Goal: Communication & Community: Answer question/provide support

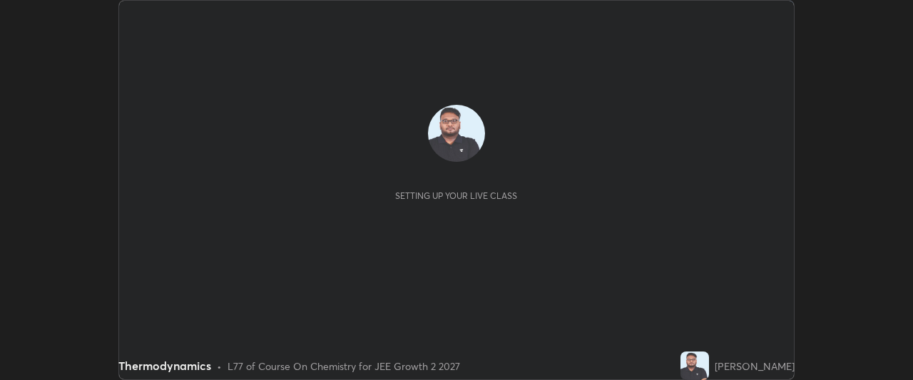
scroll to position [380, 913]
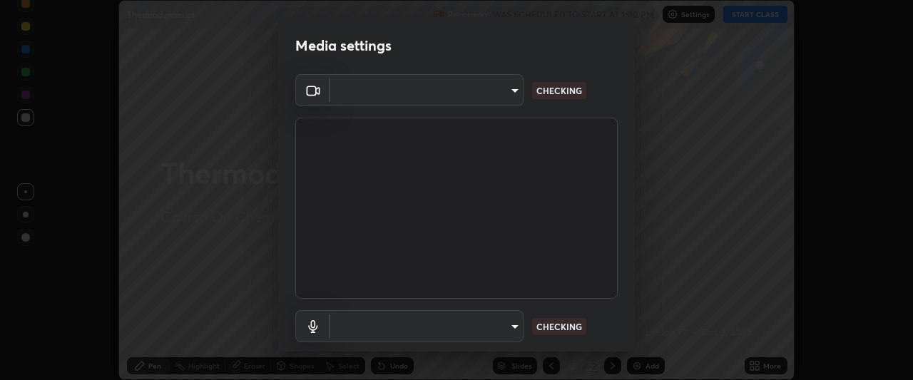
type input "7da4a789ca5c3b289f91b878aebf3769d603dce1d3acf67b661988e88742cb6b"
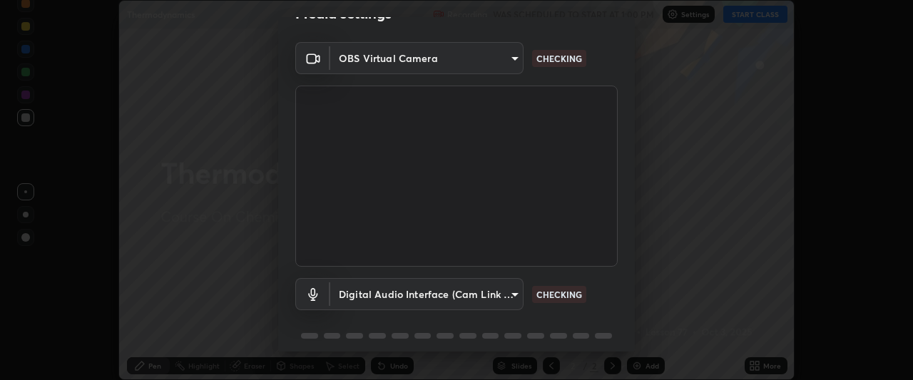
scroll to position [62, 0]
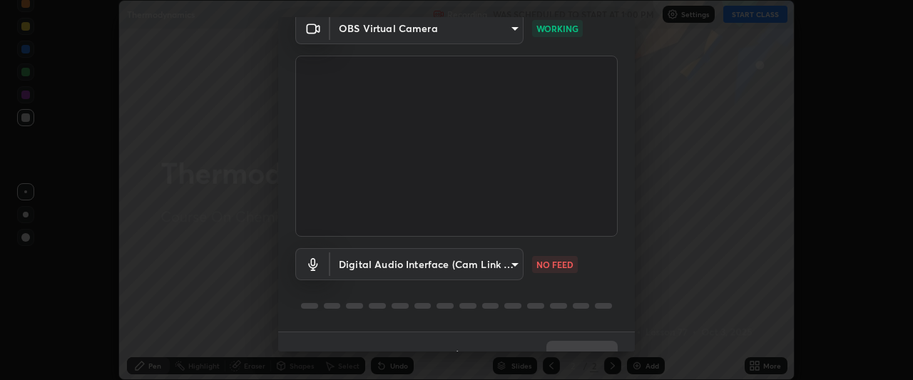
click at [493, 267] on body "Erase all Thermodynamics Recording WAS SCHEDULED TO START AT 1:00 PM Settings S…" at bounding box center [456, 190] width 913 height 380
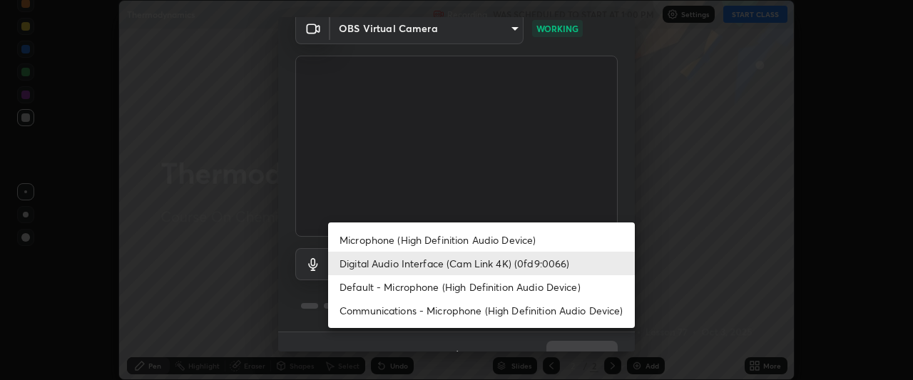
click at [457, 317] on li "Communications - Microphone (High Definition Audio Device)" at bounding box center [481, 311] width 307 height 24
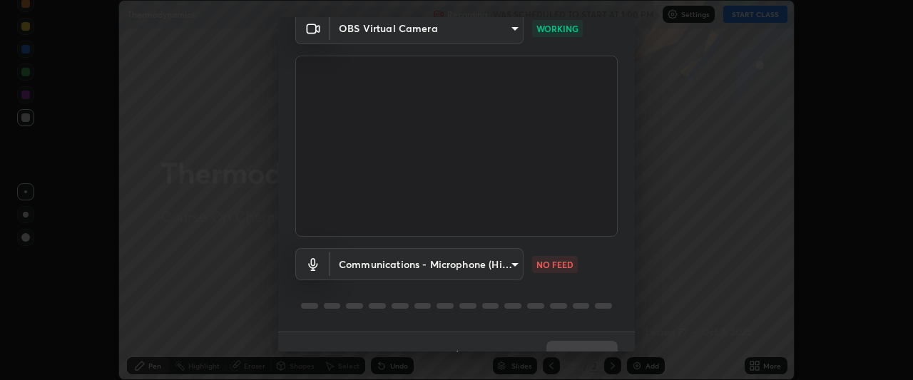
click at [491, 269] on body "Erase all Thermodynamics Recording WAS SCHEDULED TO START AT 1:00 PM Settings S…" at bounding box center [456, 190] width 913 height 380
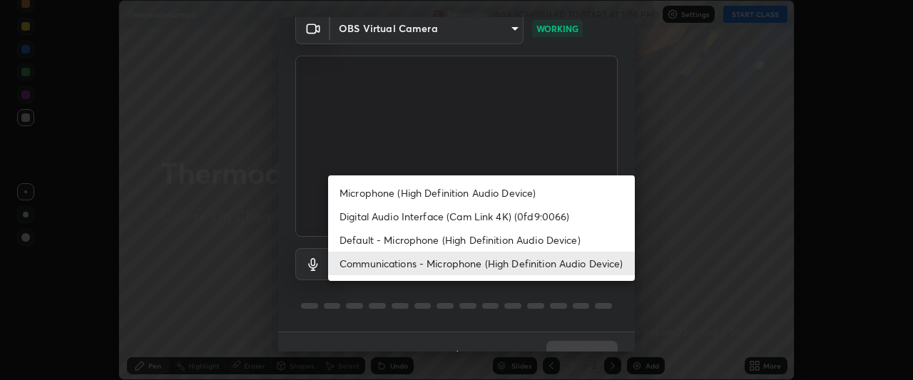
click at [483, 190] on li "Microphone (High Definition Audio Device)" at bounding box center [481, 193] width 307 height 24
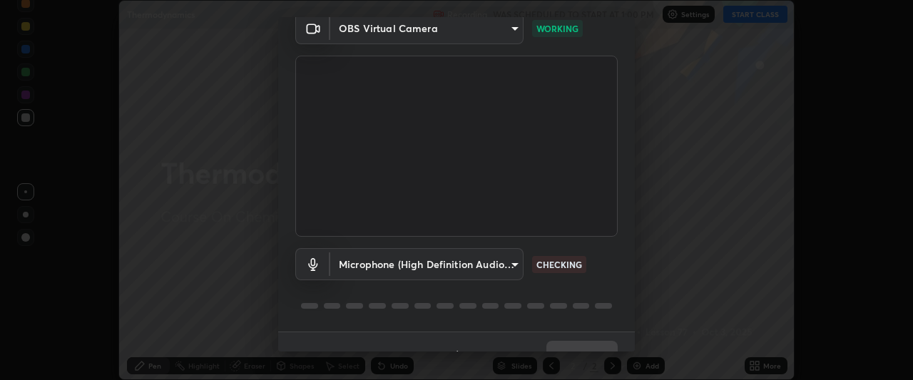
click at [467, 268] on body "Erase all Thermodynamics Recording WAS SCHEDULED TO START AT 1:00 PM Settings S…" at bounding box center [456, 190] width 913 height 380
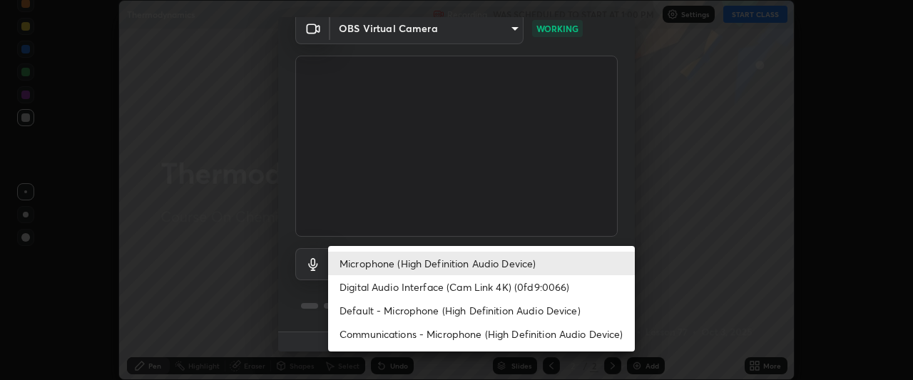
click at [422, 290] on li "Digital Audio Interface (Cam Link 4K) (0fd9:0066)" at bounding box center [481, 287] width 307 height 24
type input "d1136bf0e8381f41cf4f4dbfe5e15802f20c97ac09a66fa095f4bb6c88897a2c"
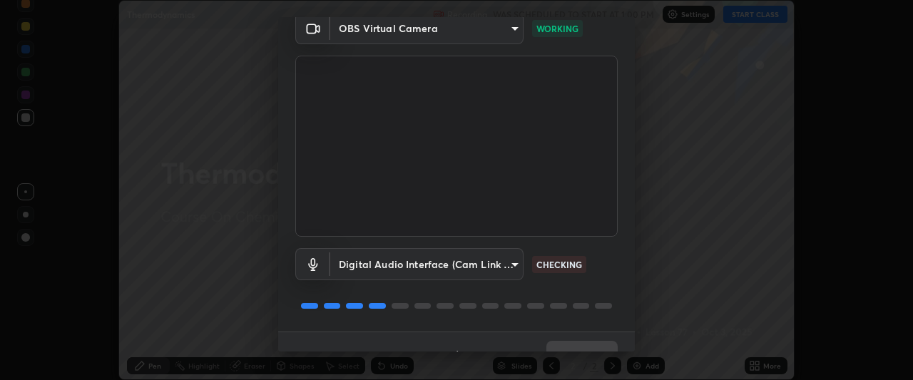
scroll to position [88, 0]
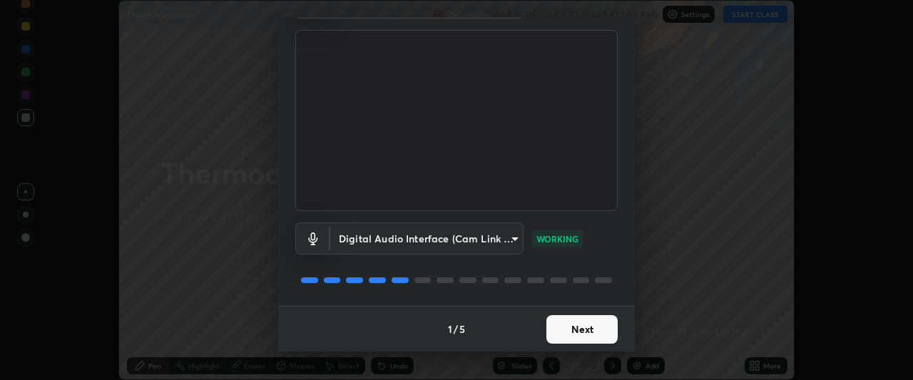
click at [568, 340] on button "Next" at bounding box center [581, 329] width 71 height 29
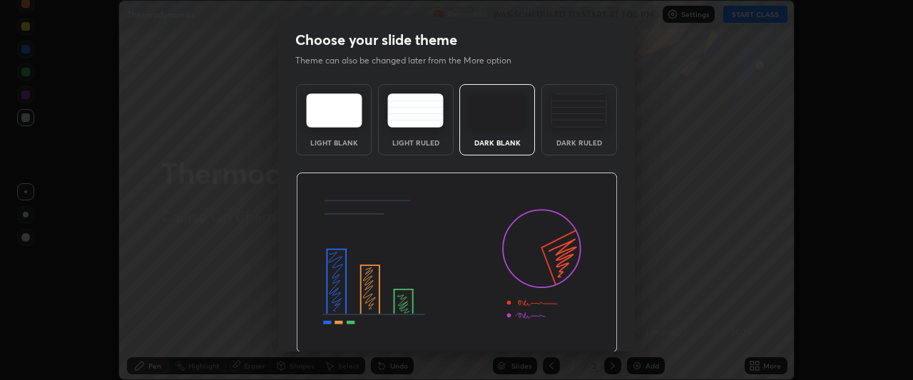
click at [554, 334] on img at bounding box center [457, 263] width 322 height 181
click at [553, 337] on img at bounding box center [457, 263] width 322 height 181
click at [543, 329] on img at bounding box center [457, 263] width 322 height 181
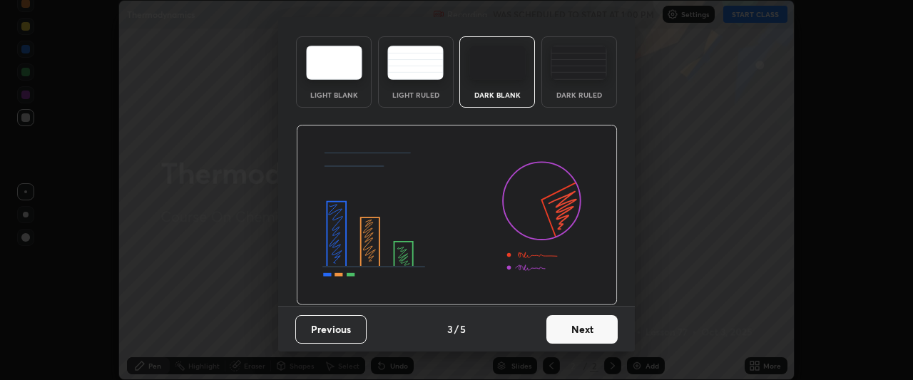
click at [567, 332] on button "Next" at bounding box center [581, 329] width 71 height 29
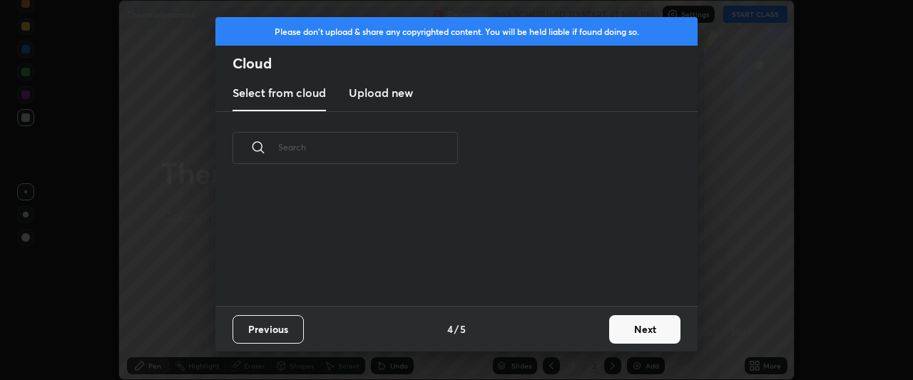
click at [562, 332] on div "Previous 4 / 5 Next" at bounding box center [456, 329] width 482 height 46
click at [555, 330] on div "Previous 4 / 5 Next" at bounding box center [456, 329] width 482 height 46
click at [555, 334] on div "Previous 4 / 5 Next" at bounding box center [456, 329] width 482 height 46
click at [611, 336] on button "Next" at bounding box center [644, 329] width 71 height 29
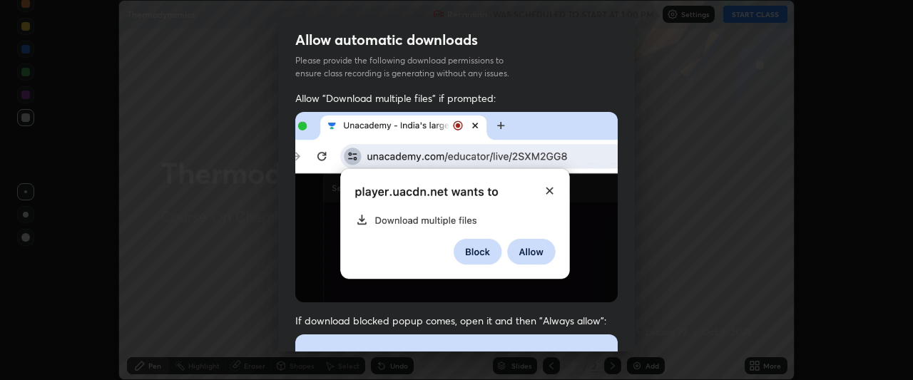
click at [612, 323] on span "If download blocked popup comes, open it and then "Always allow":" at bounding box center [456, 321] width 322 height 14
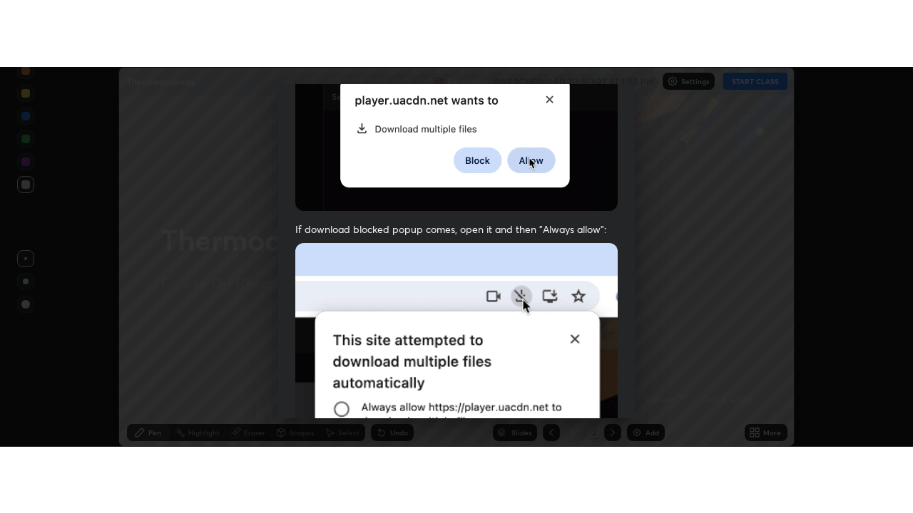
scroll to position [379, 0]
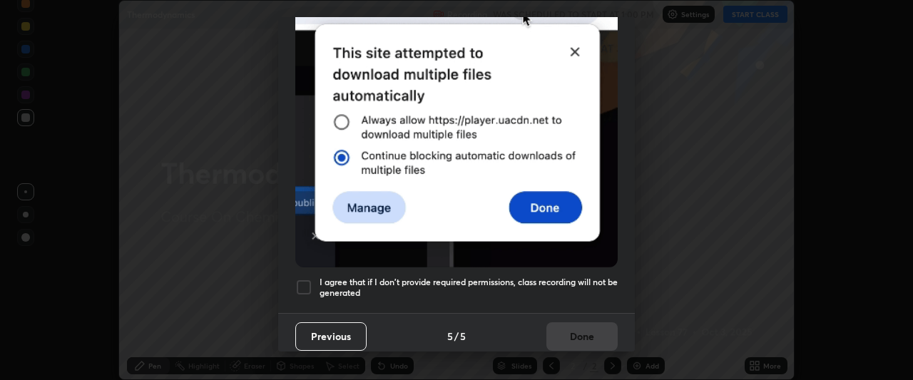
click at [301, 281] on div at bounding box center [303, 287] width 17 height 17
click at [547, 329] on button "Done" at bounding box center [581, 336] width 71 height 29
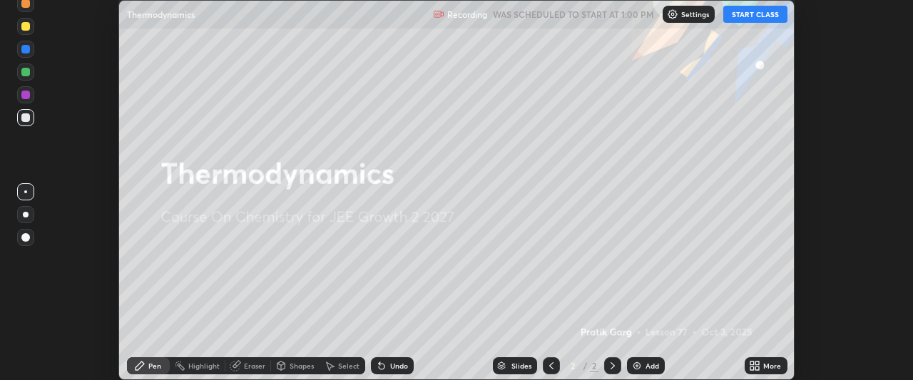
click at [757, 365] on icon at bounding box center [758, 364] width 4 height 4
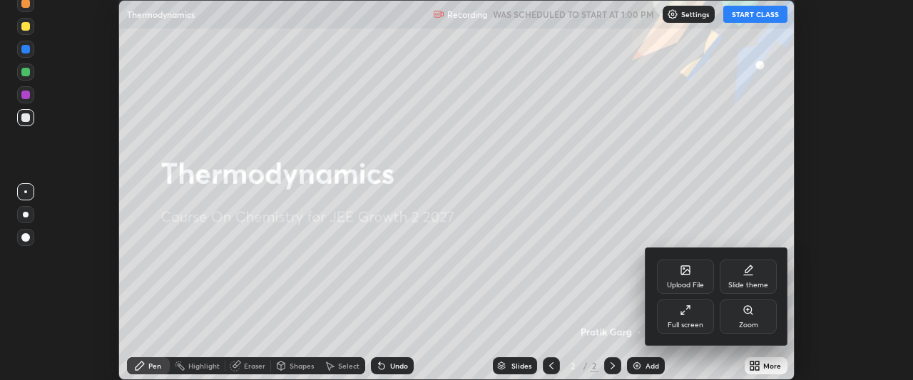
click at [683, 318] on div "Full screen" at bounding box center [685, 317] width 57 height 34
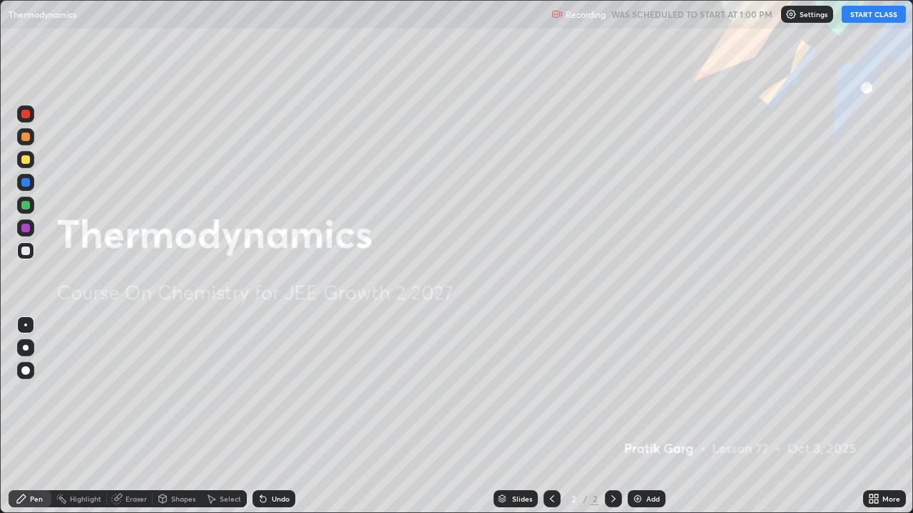
scroll to position [513, 913]
click at [859, 15] on button "START CLASS" at bounding box center [874, 14] width 64 height 17
click at [649, 379] on div "Add" at bounding box center [653, 499] width 14 height 7
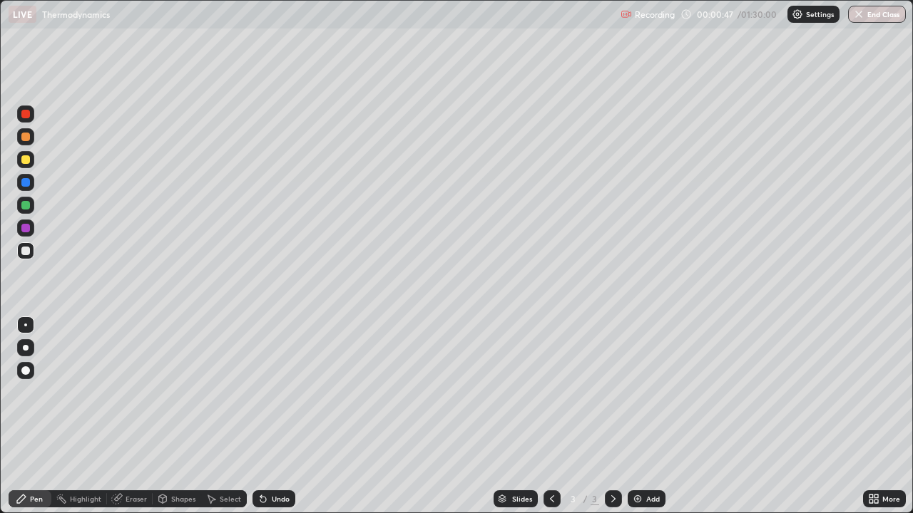
click at [605, 379] on div at bounding box center [613, 499] width 17 height 29
click at [26, 136] on div at bounding box center [25, 137] width 9 height 9
click at [24, 159] on div at bounding box center [25, 159] width 9 height 9
click at [26, 250] on div at bounding box center [25, 251] width 9 height 9
click at [274, 379] on div "Undo" at bounding box center [281, 499] width 18 height 7
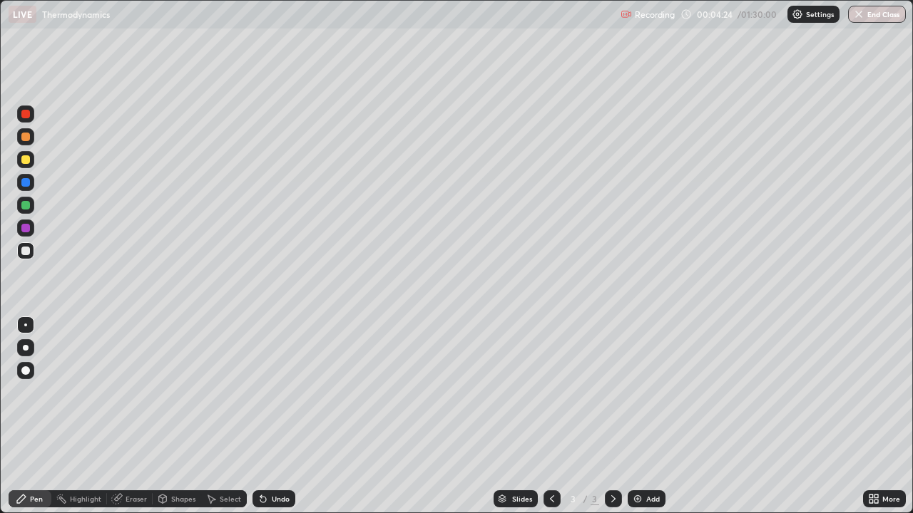
click at [272, 379] on div "Undo" at bounding box center [273, 499] width 43 height 17
click at [653, 379] on div "Add" at bounding box center [653, 499] width 14 height 7
click at [275, 379] on div "Undo" at bounding box center [273, 499] width 43 height 17
click at [273, 379] on div "Undo" at bounding box center [273, 499] width 43 height 17
click at [270, 379] on div "Undo" at bounding box center [273, 499] width 43 height 17
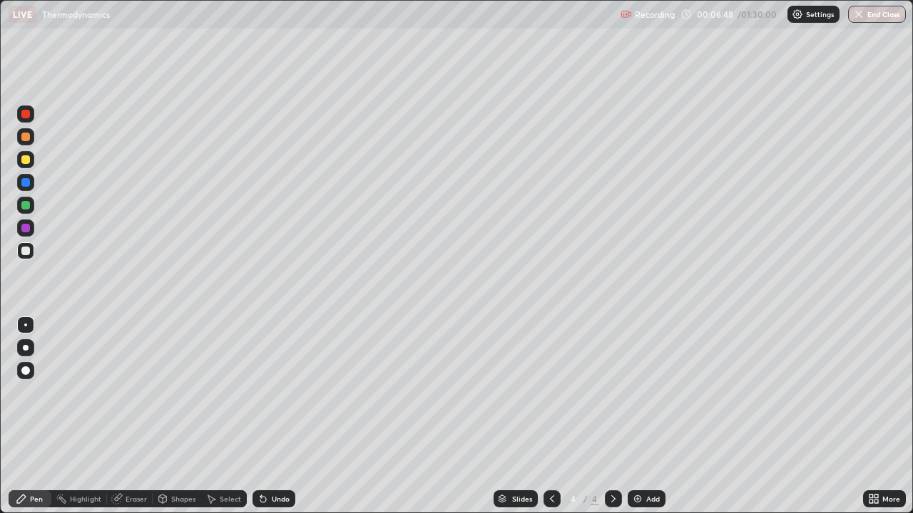
click at [276, 379] on div "Undo" at bounding box center [273, 499] width 43 height 17
click at [279, 379] on div "Undo" at bounding box center [273, 499] width 43 height 17
click at [276, 379] on div "Undo" at bounding box center [281, 499] width 18 height 7
click at [279, 379] on div "Undo" at bounding box center [281, 499] width 18 height 7
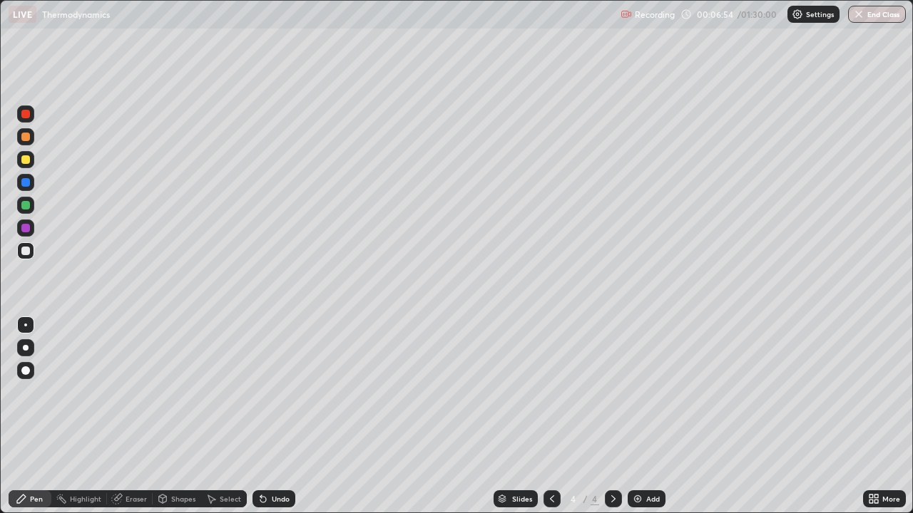
click at [25, 158] on div at bounding box center [25, 159] width 9 height 9
click at [176, 379] on div "Shapes" at bounding box center [177, 499] width 48 height 17
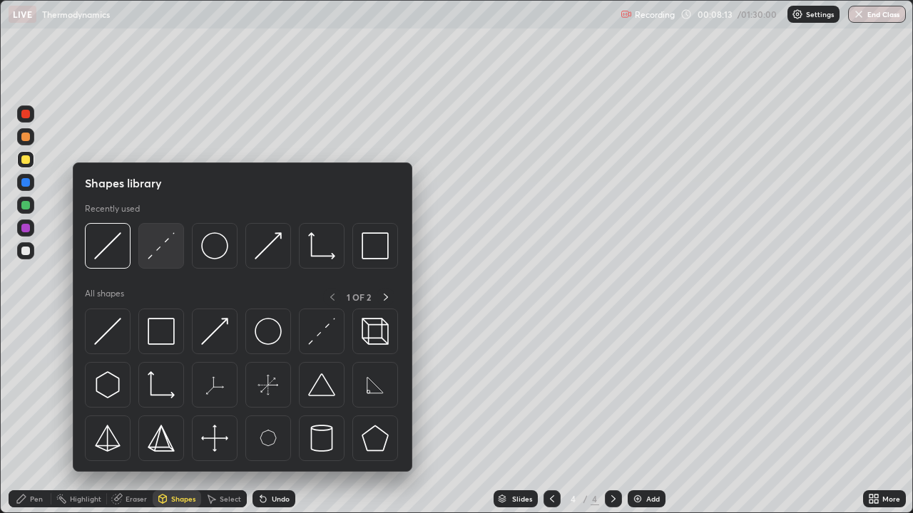
click at [148, 243] on img at bounding box center [161, 245] width 27 height 27
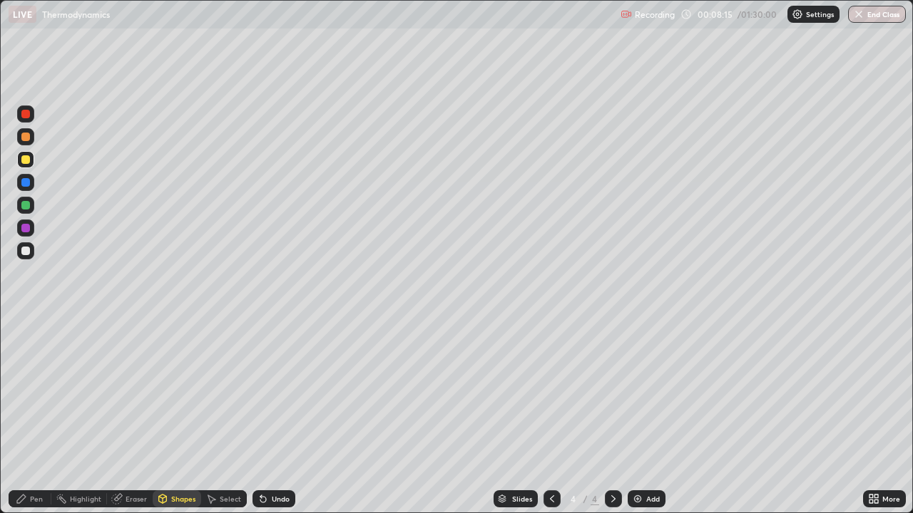
click at [426, 379] on div "Slides 4 / 4 Add" at bounding box center [579, 499] width 568 height 29
click at [280, 379] on div "Undo" at bounding box center [281, 499] width 18 height 7
click at [36, 379] on div "Pen" at bounding box center [36, 499] width 13 height 7
click at [273, 379] on div "Undo" at bounding box center [281, 499] width 18 height 7
click at [642, 379] on img at bounding box center [637, 498] width 11 height 11
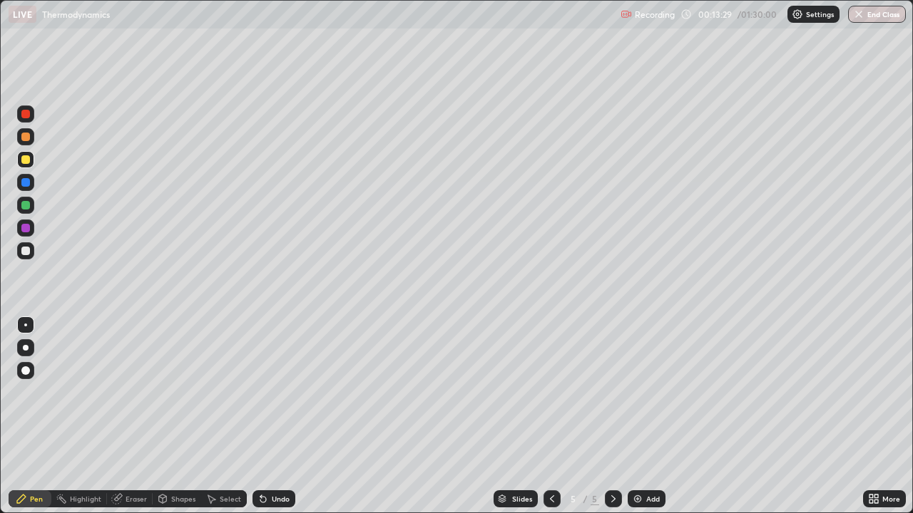
click at [31, 183] on div at bounding box center [25, 182] width 17 height 17
click at [26, 230] on div at bounding box center [25, 228] width 9 height 9
click at [26, 250] on div at bounding box center [25, 251] width 9 height 9
click at [275, 379] on div "Undo" at bounding box center [281, 499] width 18 height 7
click at [131, 379] on div "Eraser" at bounding box center [136, 499] width 21 height 7
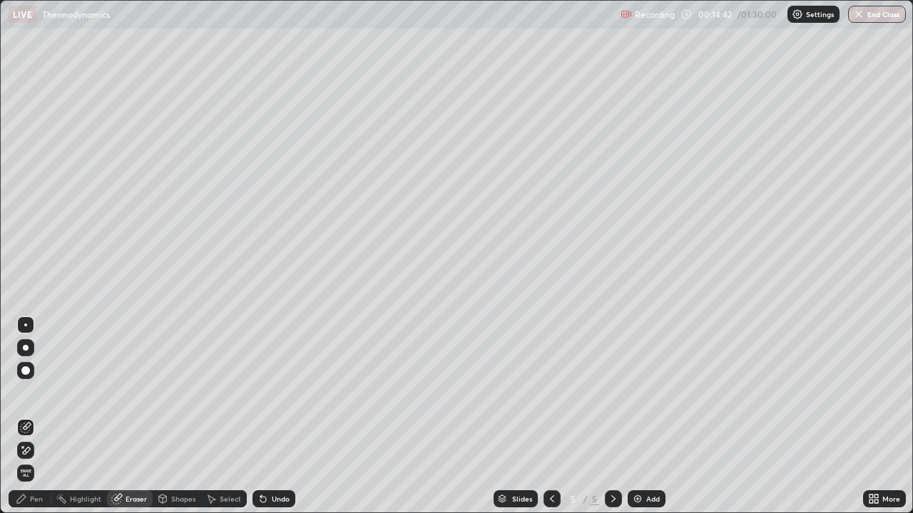
click at [36, 379] on div "Pen" at bounding box center [36, 499] width 13 height 7
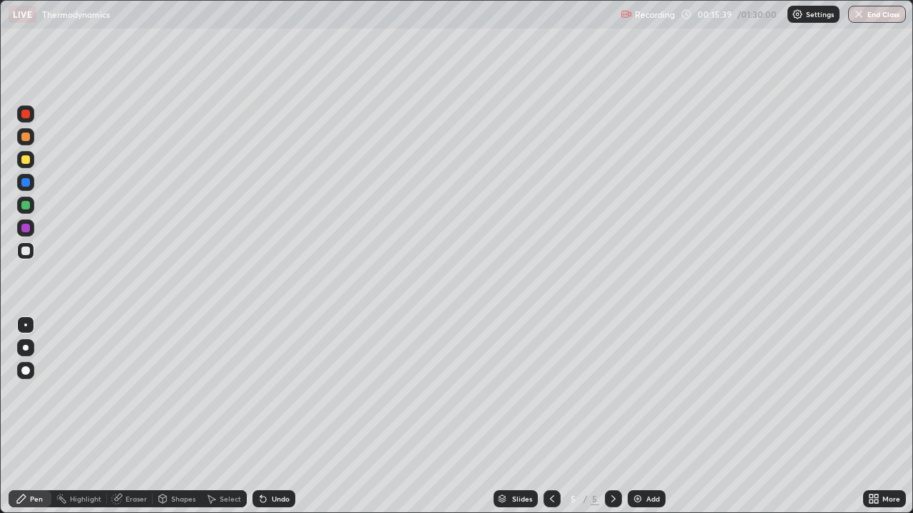
click at [27, 158] on div at bounding box center [25, 159] width 9 height 9
click at [648, 379] on div "Add" at bounding box center [653, 499] width 14 height 7
click at [26, 136] on div at bounding box center [25, 137] width 9 height 9
click at [136, 379] on div "Eraser" at bounding box center [130, 499] width 46 height 17
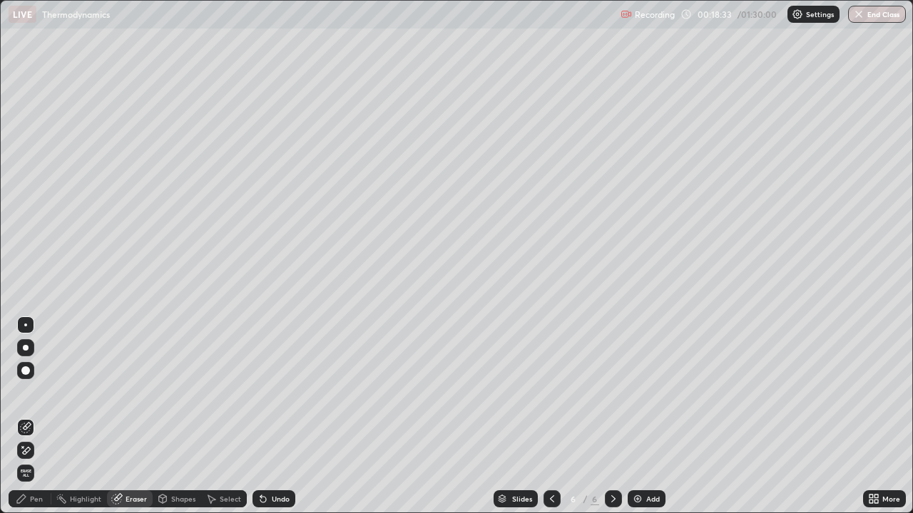
click at [42, 379] on div "Pen" at bounding box center [36, 499] width 13 height 7
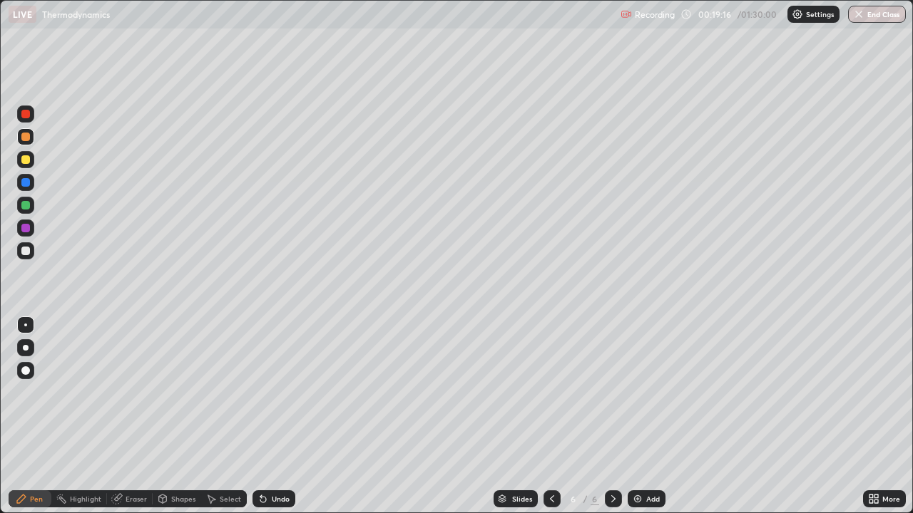
click at [275, 379] on div "Undo" at bounding box center [281, 499] width 18 height 7
click at [276, 379] on div "Undo" at bounding box center [281, 499] width 18 height 7
click at [272, 379] on div "Undo" at bounding box center [281, 499] width 18 height 7
click at [275, 379] on div "Undo" at bounding box center [281, 499] width 18 height 7
click at [280, 379] on div "Undo" at bounding box center [281, 499] width 18 height 7
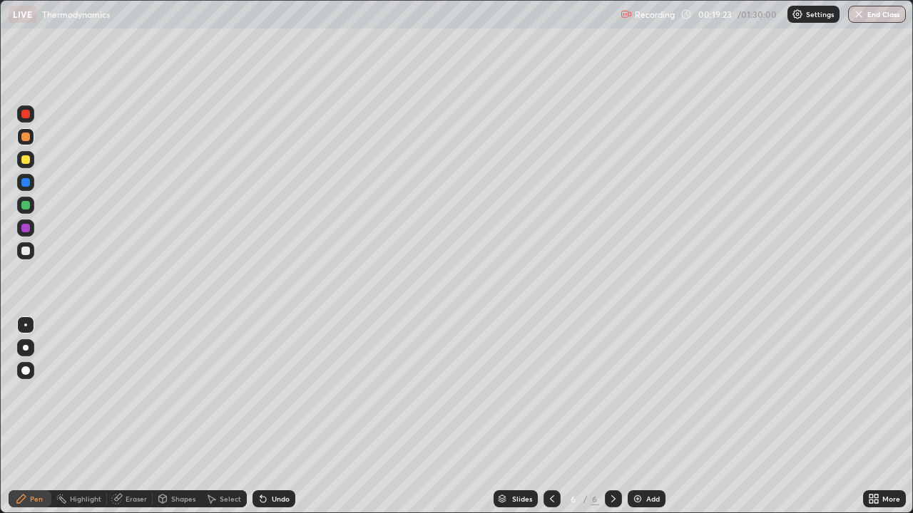
click at [280, 379] on div "Undo" at bounding box center [273, 499] width 43 height 17
click at [277, 379] on div "Undo" at bounding box center [273, 499] width 43 height 17
click at [272, 379] on div "Undo" at bounding box center [273, 499] width 43 height 17
click at [269, 379] on div "Undo" at bounding box center [273, 499] width 43 height 17
click at [230, 379] on div "Select" at bounding box center [230, 499] width 21 height 7
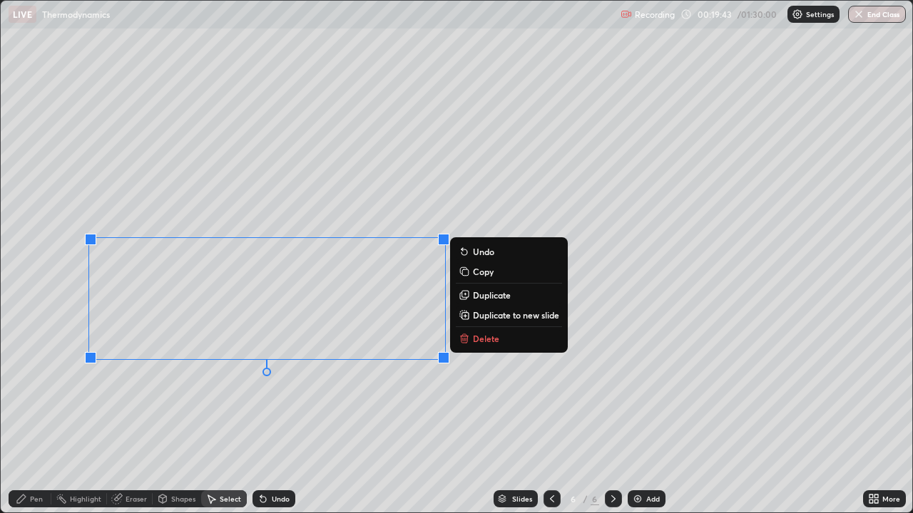
click at [479, 339] on p "Delete" at bounding box center [486, 338] width 26 height 11
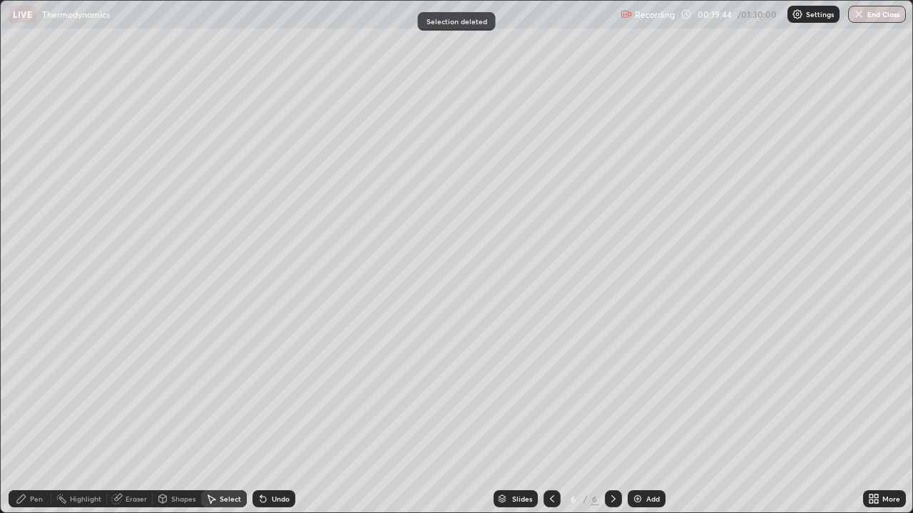
click at [25, 379] on div "Pen" at bounding box center [30, 499] width 43 height 17
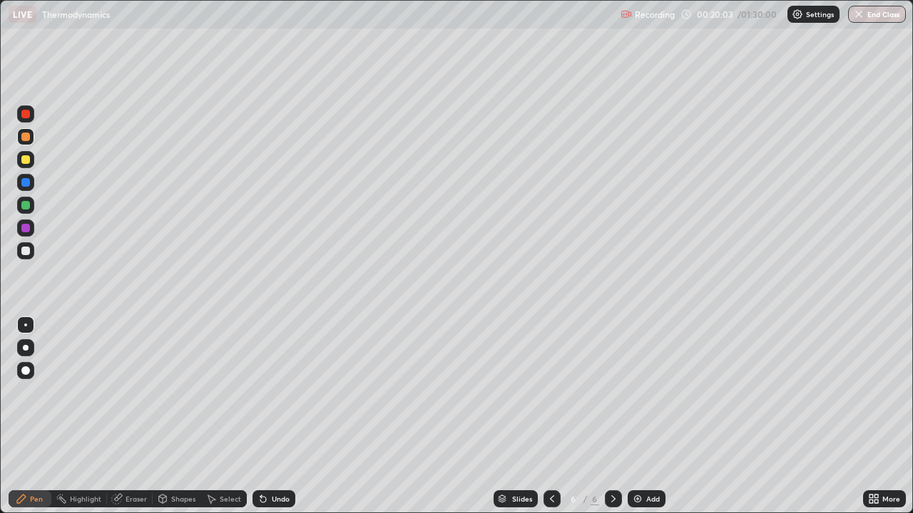
click at [280, 379] on div "Undo" at bounding box center [281, 499] width 18 height 7
click at [267, 379] on div "Undo" at bounding box center [273, 499] width 43 height 17
click at [282, 379] on div "Undo" at bounding box center [273, 499] width 43 height 17
click at [648, 379] on div "Add" at bounding box center [653, 499] width 14 height 7
click at [26, 203] on div at bounding box center [25, 205] width 9 height 9
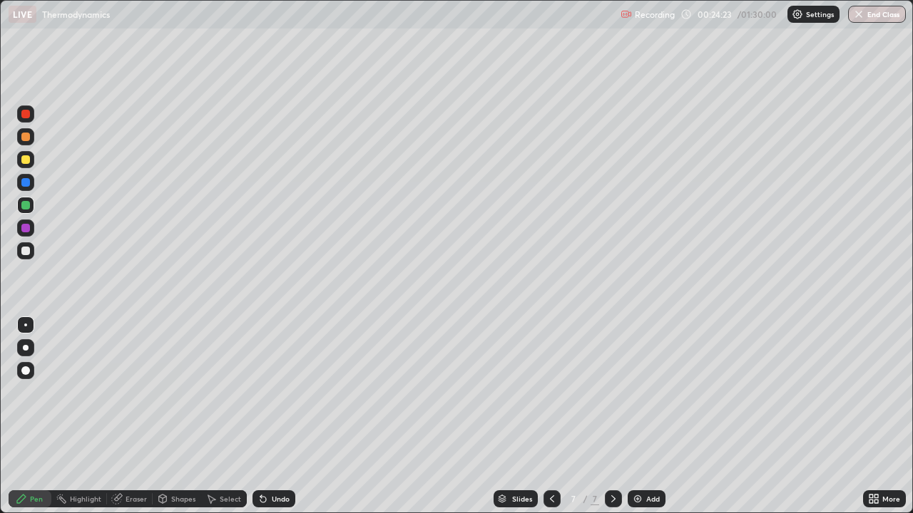
click at [25, 136] on div at bounding box center [25, 137] width 9 height 9
click at [28, 161] on div at bounding box center [25, 159] width 9 height 9
click at [179, 379] on div "Shapes" at bounding box center [177, 499] width 48 height 17
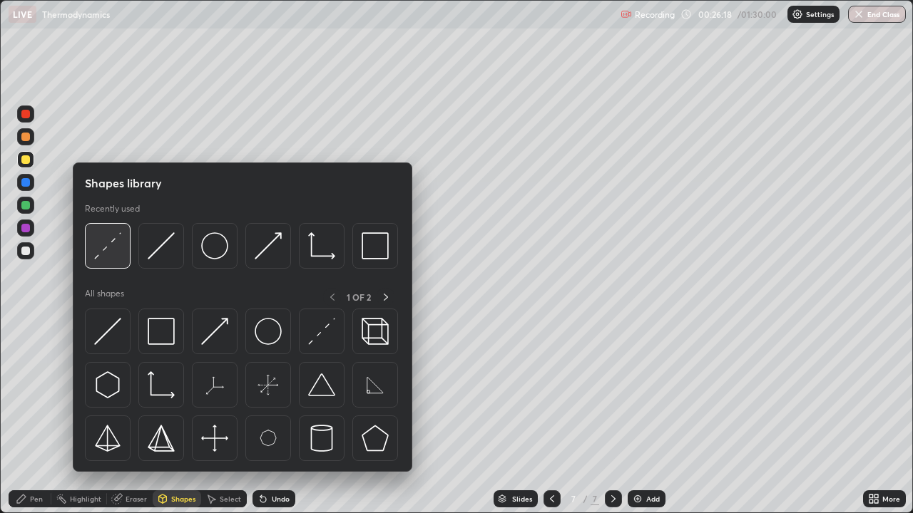
click at [104, 244] on img at bounding box center [107, 245] width 27 height 27
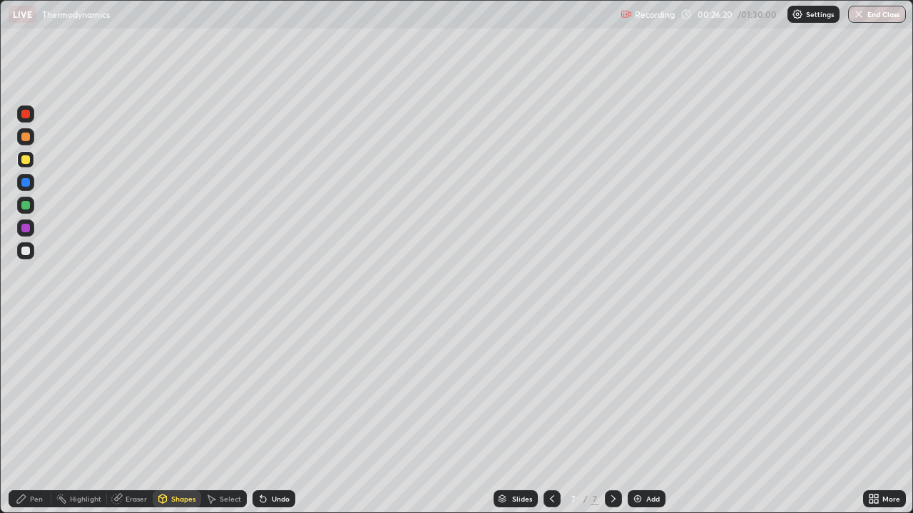
click at [27, 379] on div "Pen" at bounding box center [30, 499] width 43 height 17
click at [44, 379] on div "Pen" at bounding box center [30, 499] width 43 height 17
click at [276, 379] on div "Undo" at bounding box center [281, 499] width 18 height 7
click at [265, 379] on icon at bounding box center [262, 498] width 11 height 11
click at [281, 379] on div "Undo" at bounding box center [281, 499] width 18 height 7
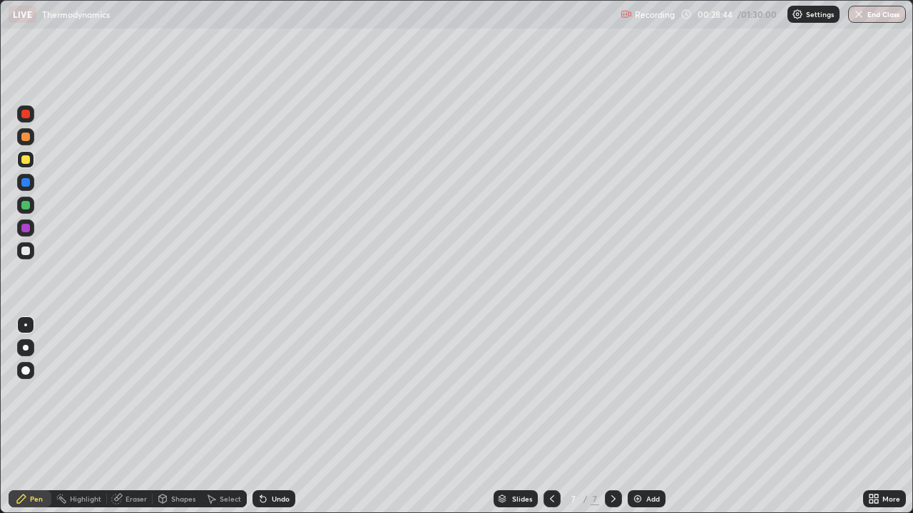
click at [272, 379] on div "Undo" at bounding box center [281, 499] width 18 height 7
click at [135, 379] on div "Eraser" at bounding box center [136, 499] width 21 height 7
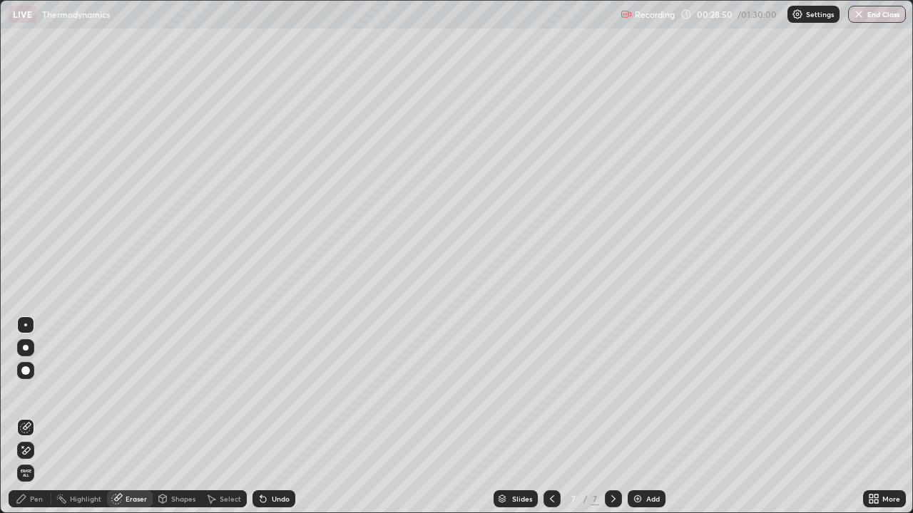
click at [31, 379] on div "Pen" at bounding box center [30, 499] width 43 height 17
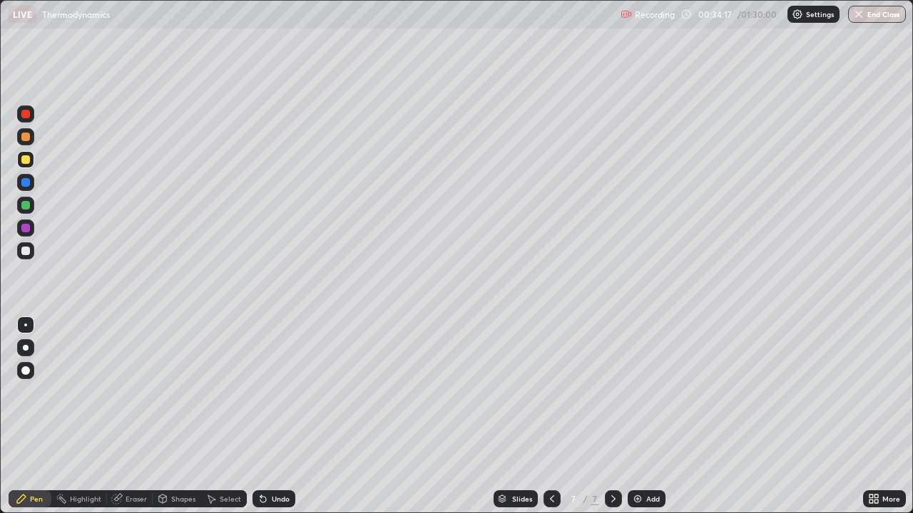
click at [182, 379] on div "Shapes" at bounding box center [177, 499] width 48 height 17
click at [274, 379] on div "Undo" at bounding box center [273, 499] width 43 height 17
click at [134, 379] on div "Eraser" at bounding box center [136, 499] width 21 height 7
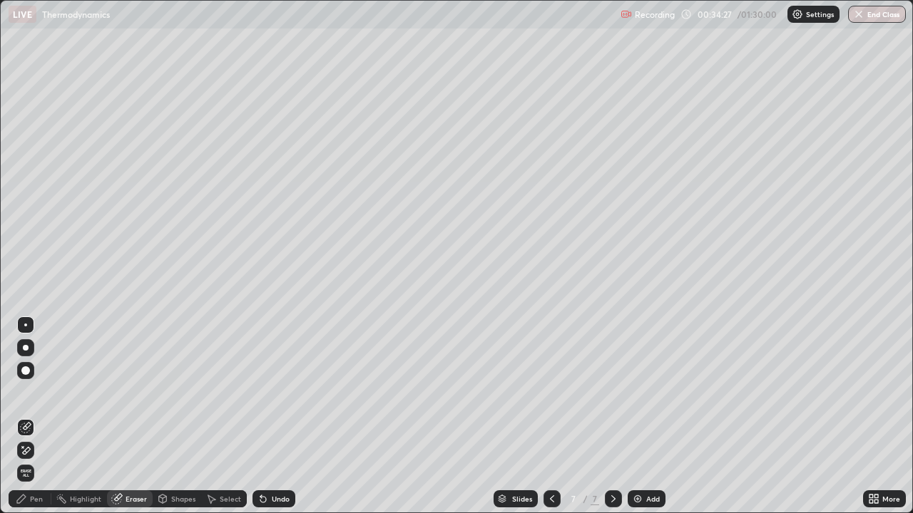
click at [646, 379] on div "Add" at bounding box center [647, 499] width 38 height 17
click at [39, 379] on div "Pen" at bounding box center [36, 499] width 13 height 7
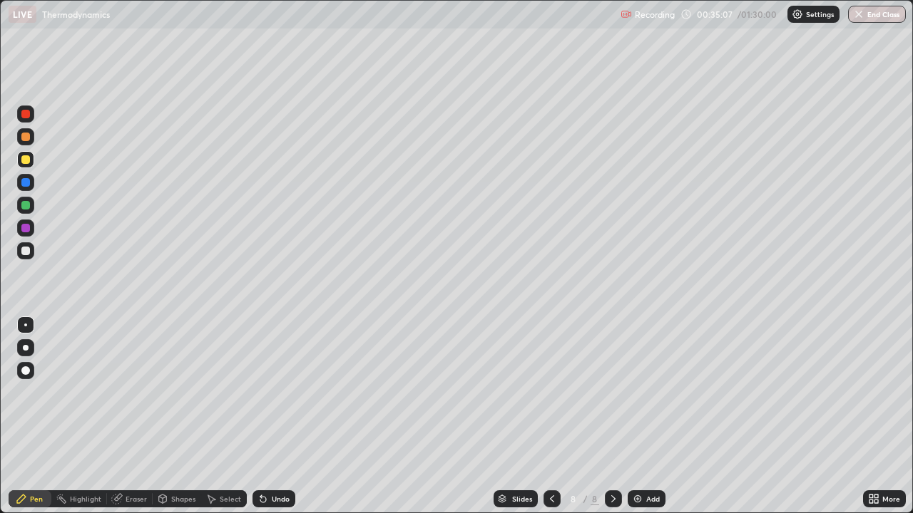
click at [551, 379] on icon at bounding box center [551, 498] width 11 height 11
click at [141, 379] on div "Eraser" at bounding box center [130, 499] width 46 height 17
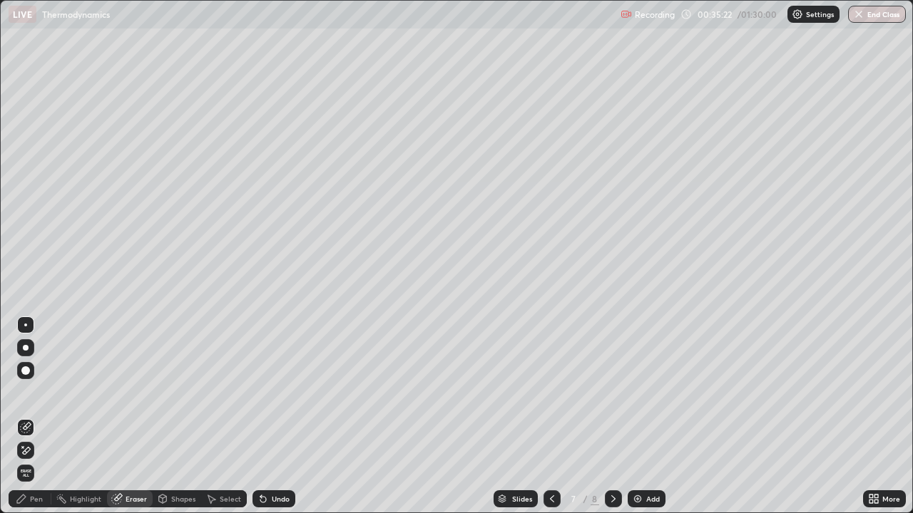
click at [36, 379] on div "Pen" at bounding box center [36, 499] width 13 height 7
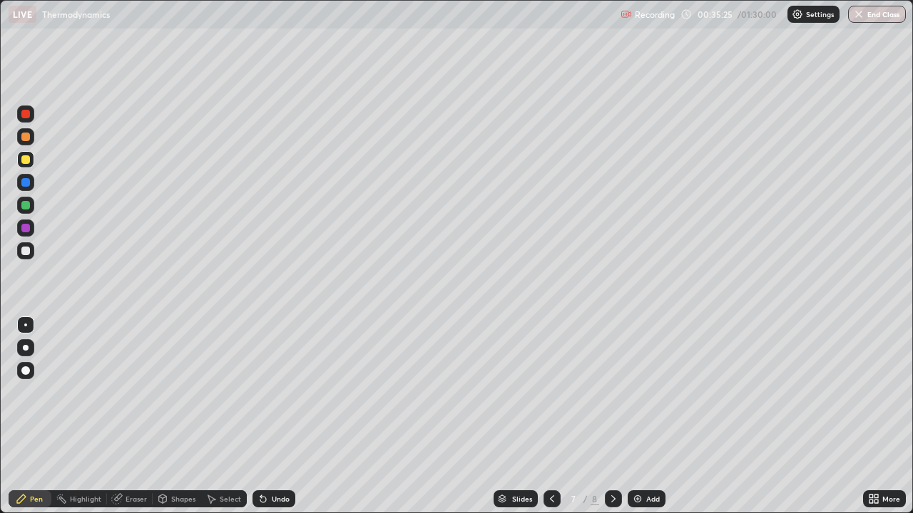
click at [277, 379] on div "Undo" at bounding box center [281, 499] width 18 height 7
click at [277, 379] on div "Undo" at bounding box center [273, 499] width 43 height 17
click at [548, 379] on icon at bounding box center [551, 498] width 11 height 11
click at [549, 379] on icon at bounding box center [551, 498] width 11 height 11
click at [612, 379] on icon at bounding box center [613, 498] width 11 height 11
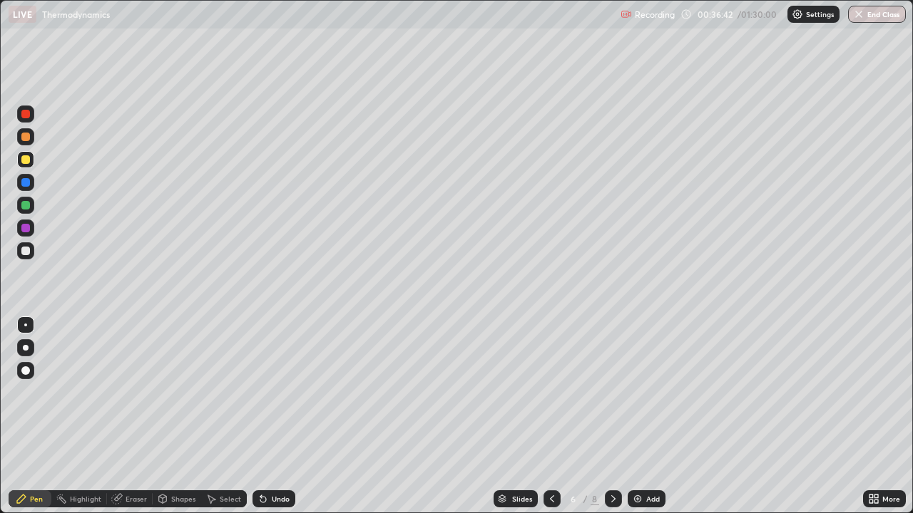
click at [615, 379] on div at bounding box center [613, 499] width 17 height 17
click at [282, 379] on div "Undo" at bounding box center [273, 499] width 43 height 17
click at [267, 379] on div "Undo" at bounding box center [273, 499] width 43 height 17
click at [216, 379] on div "Select" at bounding box center [224, 499] width 46 height 17
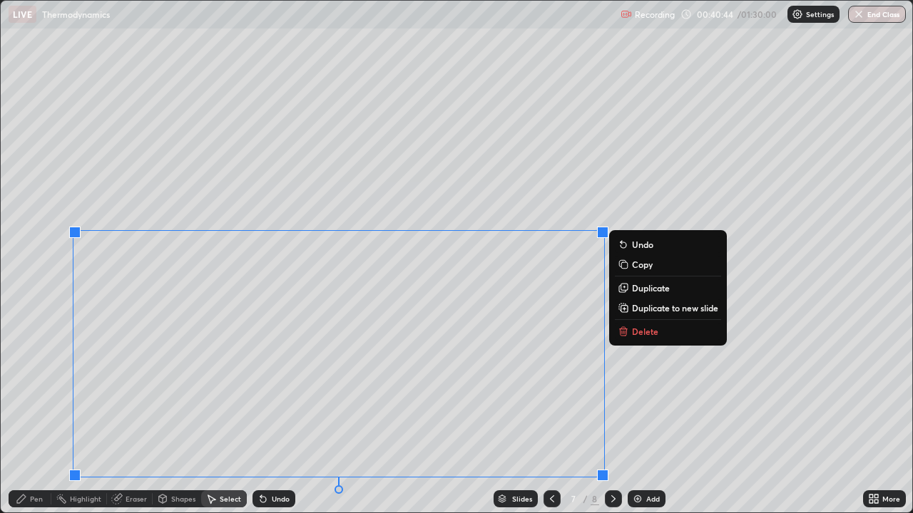
click at [643, 307] on p "Duplicate to new slide" at bounding box center [675, 307] width 86 height 11
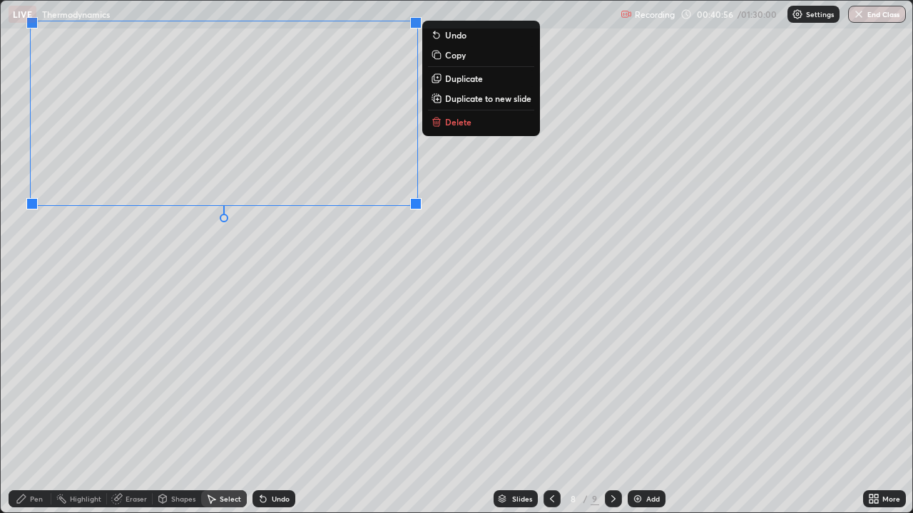
click at [239, 339] on div "0 ° Undo Copy Duplicate Duplicate to new slide Delete" at bounding box center [456, 257] width 911 height 512
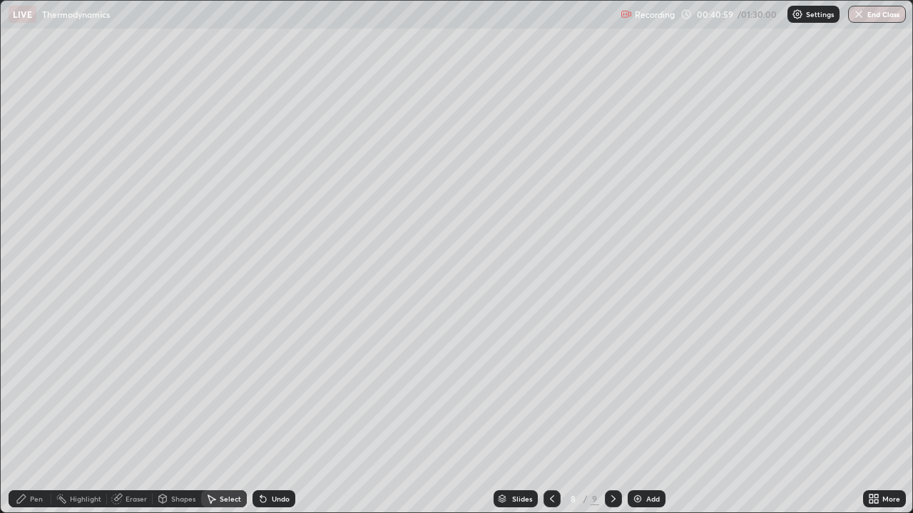
click at [20, 379] on icon at bounding box center [21, 498] width 11 height 11
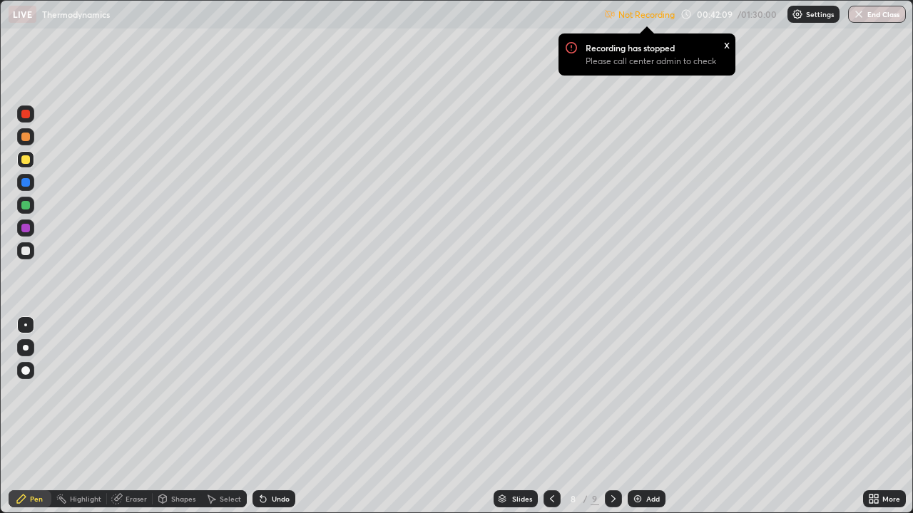
click at [808, 15] on p "Settings" at bounding box center [820, 14] width 28 height 7
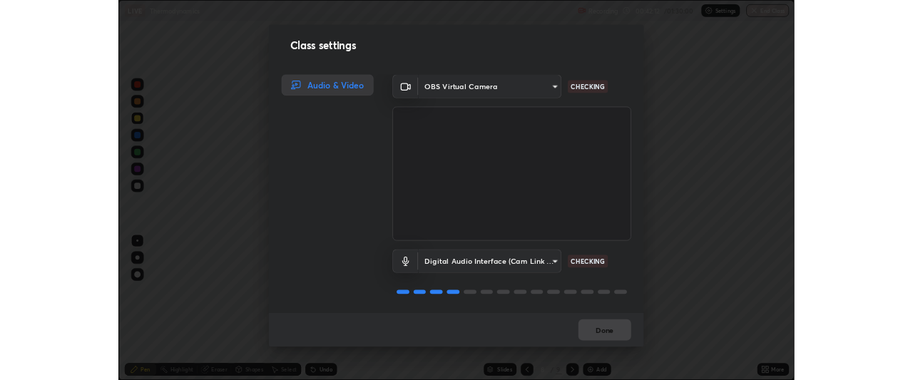
scroll to position [1, 0]
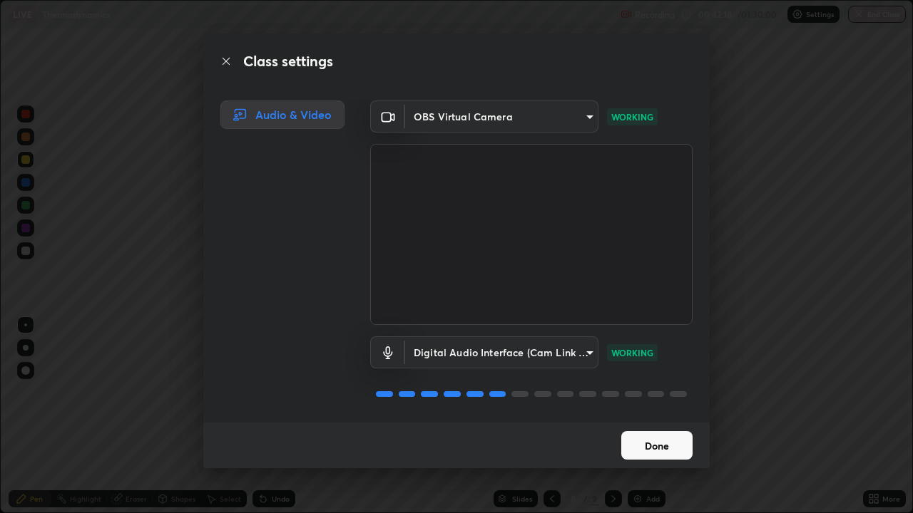
click at [652, 379] on button "Done" at bounding box center [656, 445] width 71 height 29
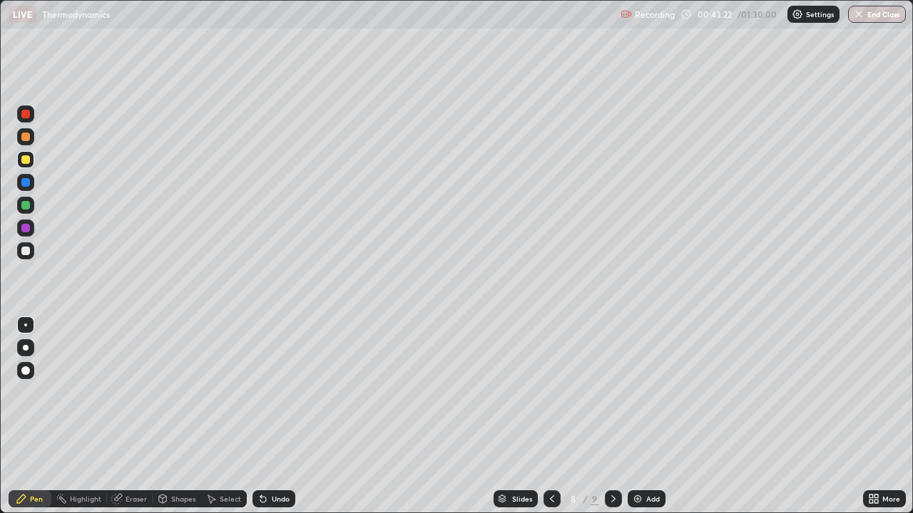
click at [180, 379] on div "Shapes" at bounding box center [183, 499] width 24 height 7
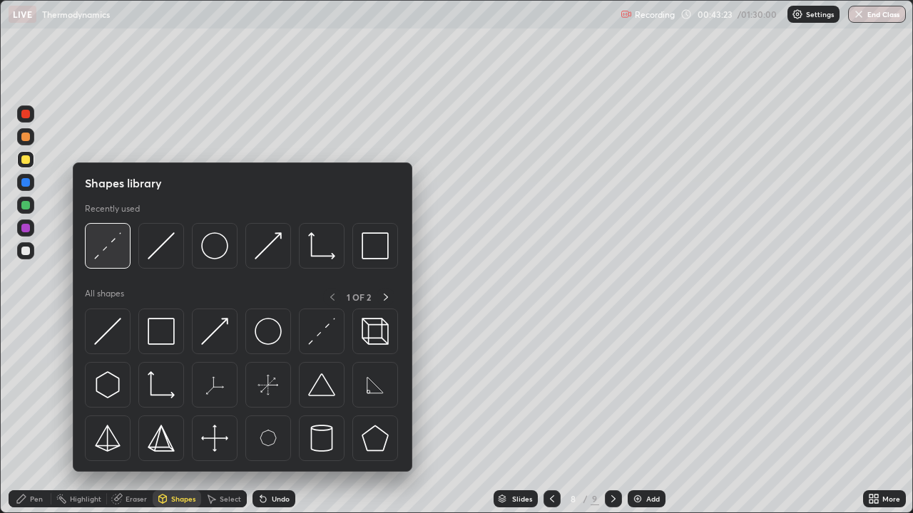
click at [101, 247] on img at bounding box center [107, 245] width 27 height 27
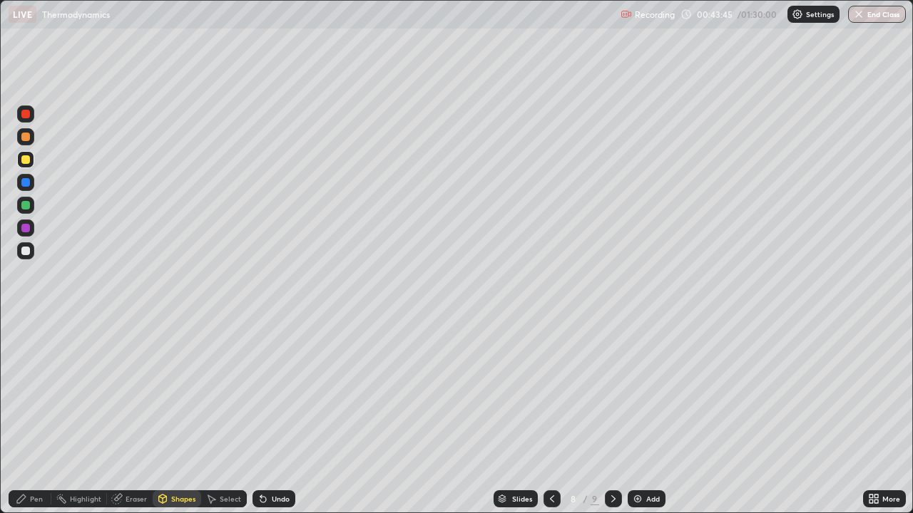
click at [270, 379] on div "Undo" at bounding box center [273, 499] width 43 height 17
click at [269, 379] on div "Undo" at bounding box center [273, 499] width 43 height 17
click at [41, 379] on div "Pen" at bounding box center [36, 499] width 13 height 7
click at [32, 133] on div at bounding box center [25, 136] width 17 height 17
click at [25, 163] on div at bounding box center [25, 159] width 9 height 9
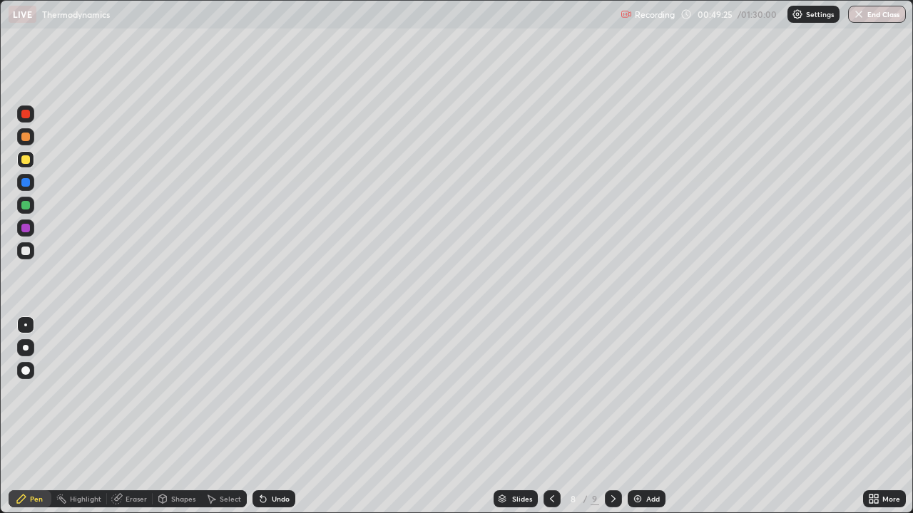
click at [643, 379] on div "Add" at bounding box center [647, 499] width 38 height 17
click at [25, 155] on div at bounding box center [25, 159] width 9 height 9
click at [26, 212] on div at bounding box center [25, 205] width 17 height 17
click at [276, 379] on div "Undo" at bounding box center [281, 499] width 18 height 7
click at [277, 379] on div "Undo" at bounding box center [273, 499] width 43 height 17
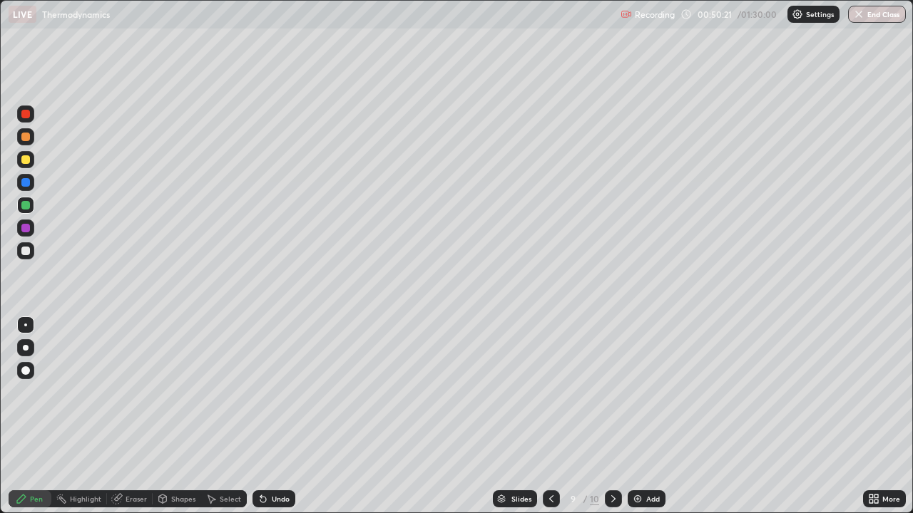
click at [269, 379] on div "Undo" at bounding box center [273, 499] width 43 height 17
click at [180, 379] on div "Shapes" at bounding box center [183, 499] width 24 height 7
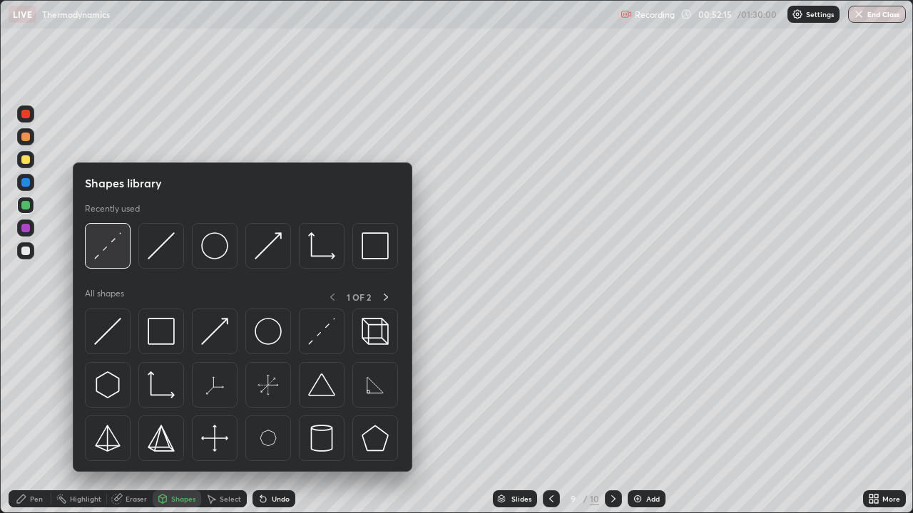
click at [87, 245] on div at bounding box center [108, 246] width 46 height 46
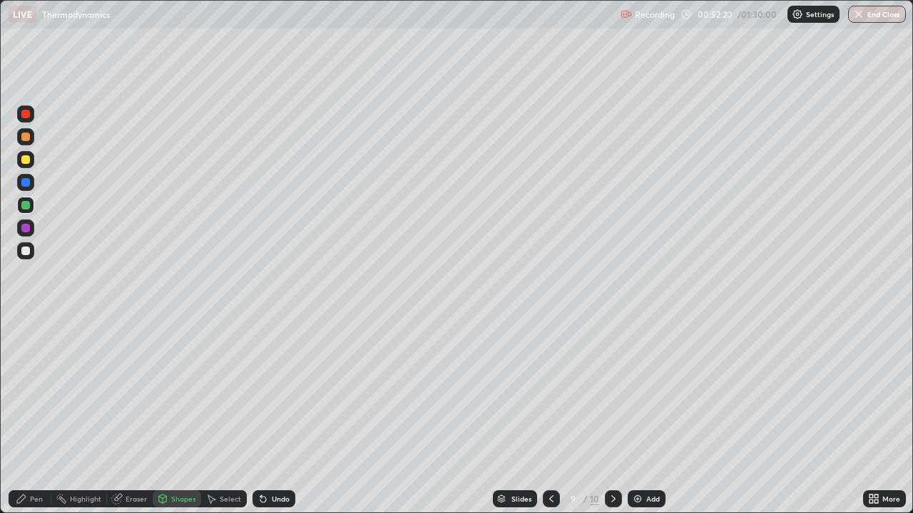
click at [33, 379] on div "Pen" at bounding box center [30, 499] width 43 height 17
click at [644, 379] on div "Add" at bounding box center [647, 499] width 38 height 17
click at [28, 163] on div at bounding box center [25, 159] width 9 height 9
click at [185, 379] on div "Shapes" at bounding box center [183, 499] width 24 height 7
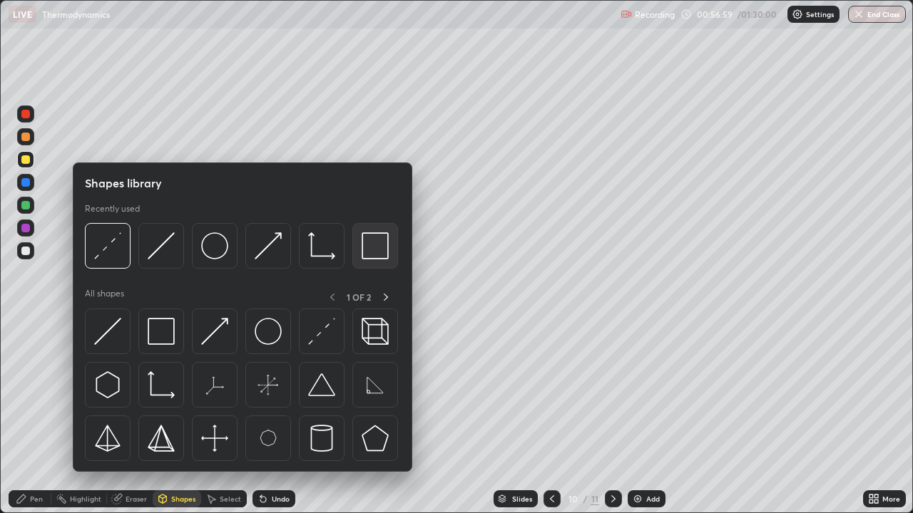
click at [359, 248] on div at bounding box center [375, 246] width 46 height 46
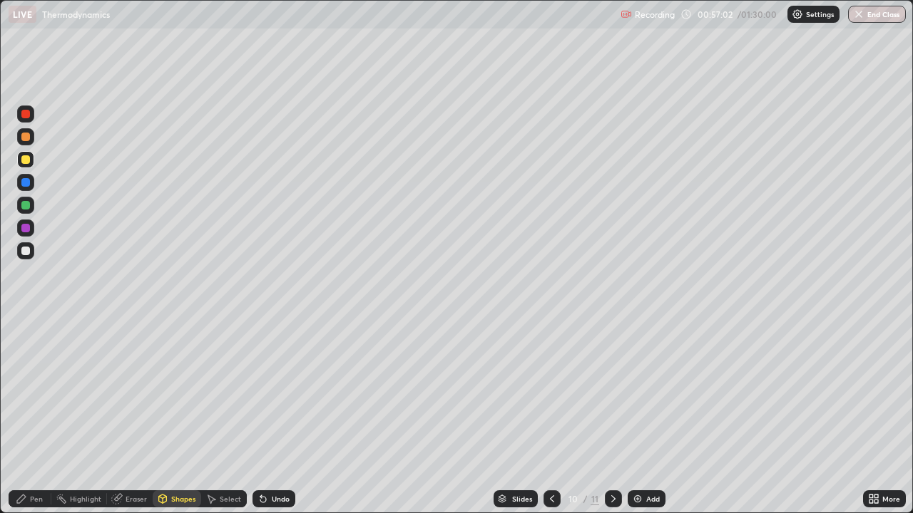
click at [39, 379] on div "Pen" at bounding box center [36, 499] width 13 height 7
click at [29, 249] on div at bounding box center [25, 251] width 9 height 9
click at [138, 379] on div "Eraser" at bounding box center [136, 499] width 21 height 7
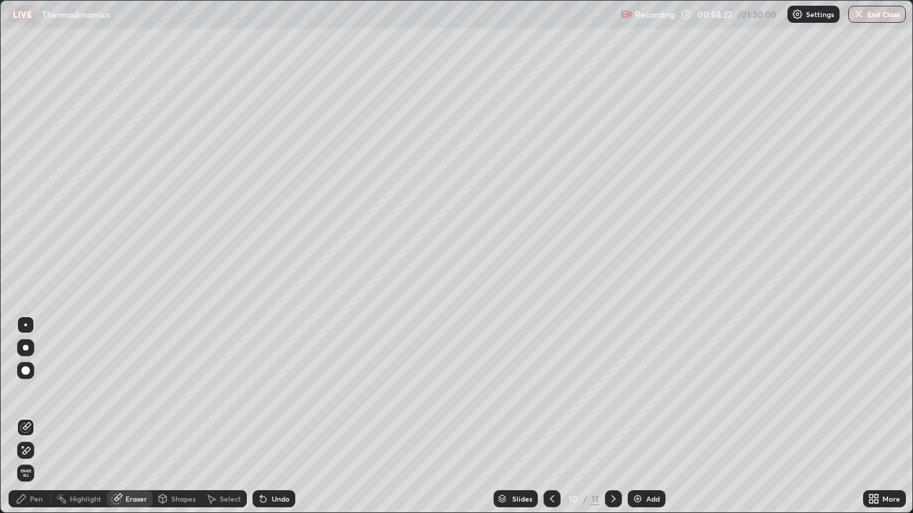
click at [23, 379] on icon at bounding box center [21, 498] width 11 height 11
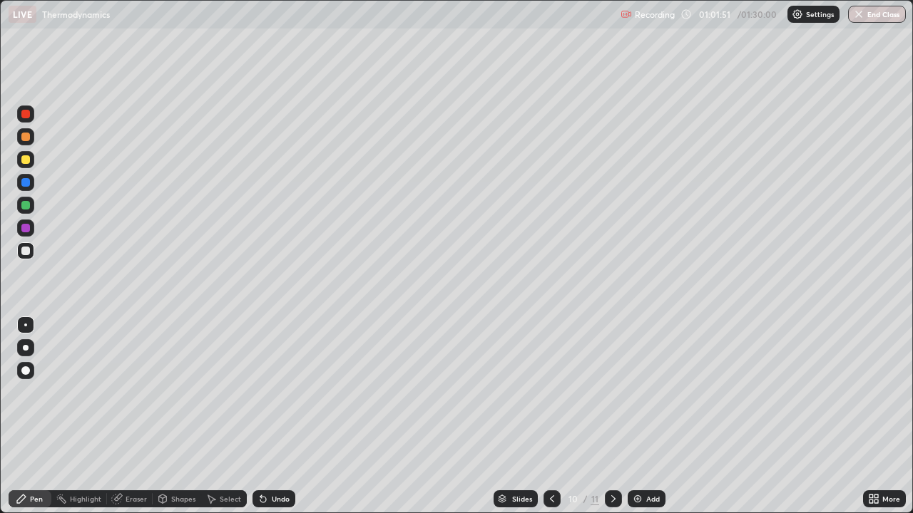
click at [643, 379] on div "Add" at bounding box center [647, 499] width 38 height 17
click at [133, 379] on div "Eraser" at bounding box center [136, 499] width 21 height 7
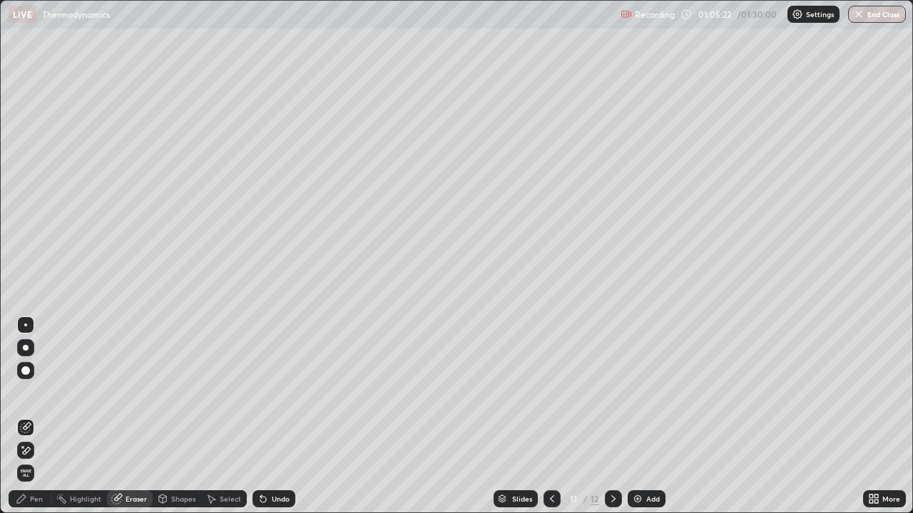
click at [20, 379] on div "Pen" at bounding box center [30, 499] width 43 height 17
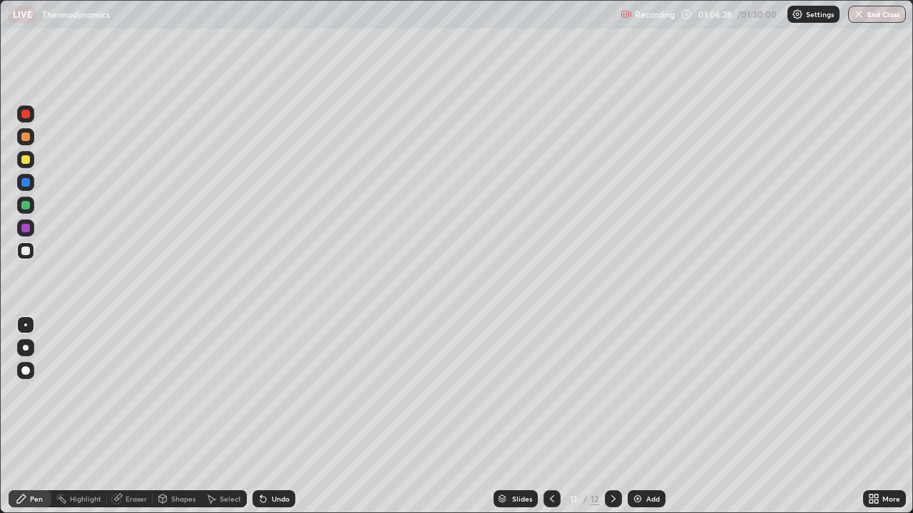
click at [183, 379] on div "Shapes" at bounding box center [177, 499] width 48 height 17
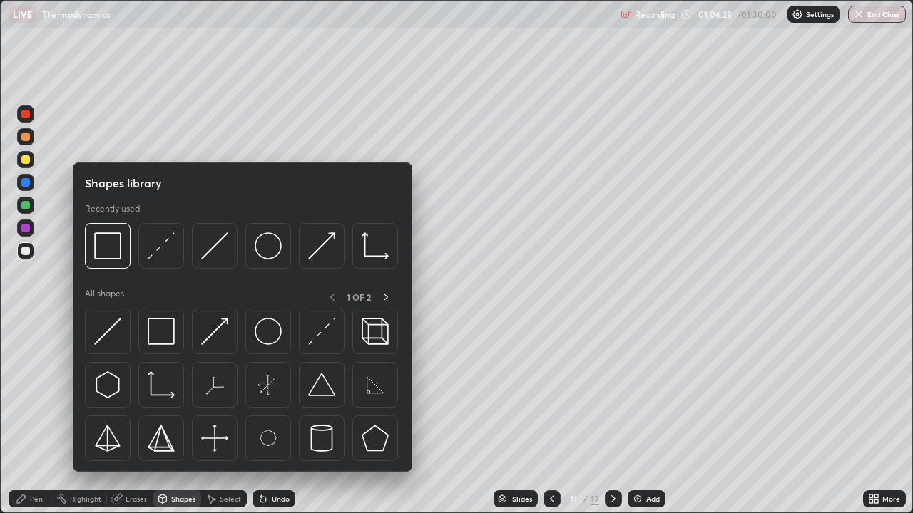
click at [177, 379] on div "Shapes" at bounding box center [177, 499] width 48 height 17
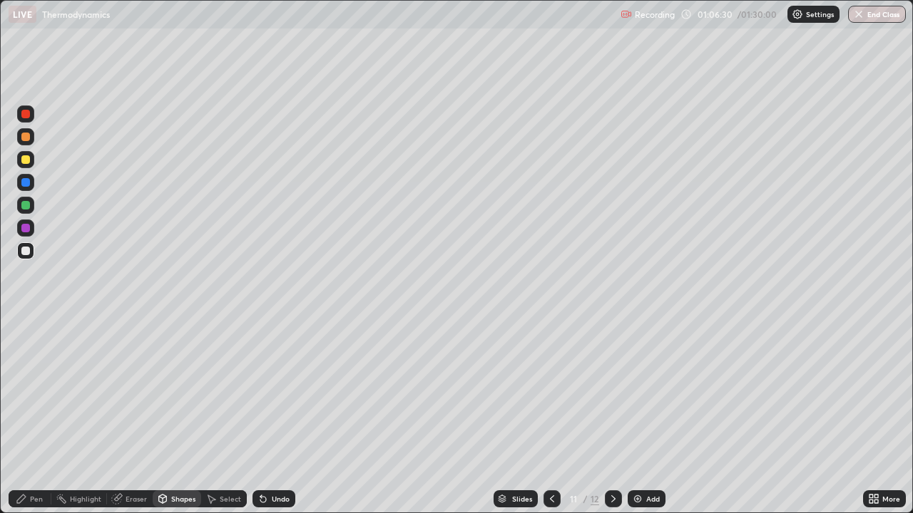
click at [178, 379] on div "Shapes" at bounding box center [183, 499] width 24 height 7
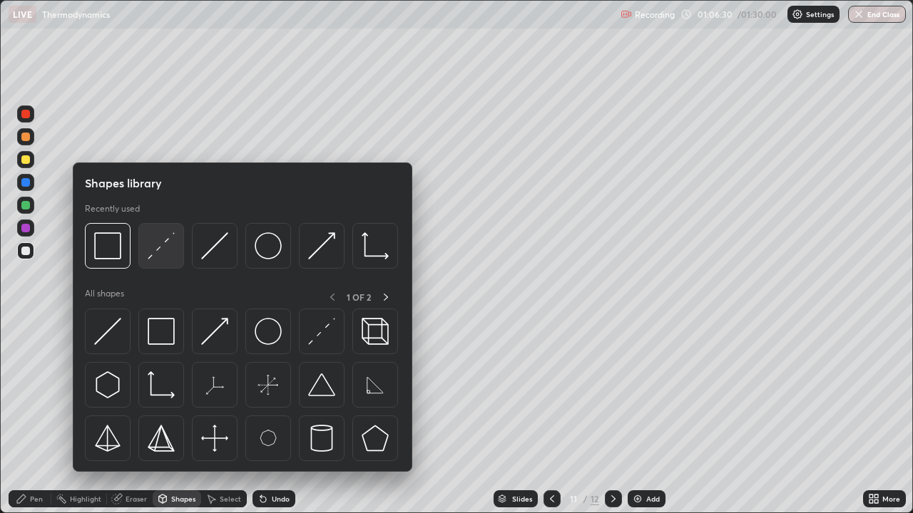
click at [155, 247] on img at bounding box center [161, 245] width 27 height 27
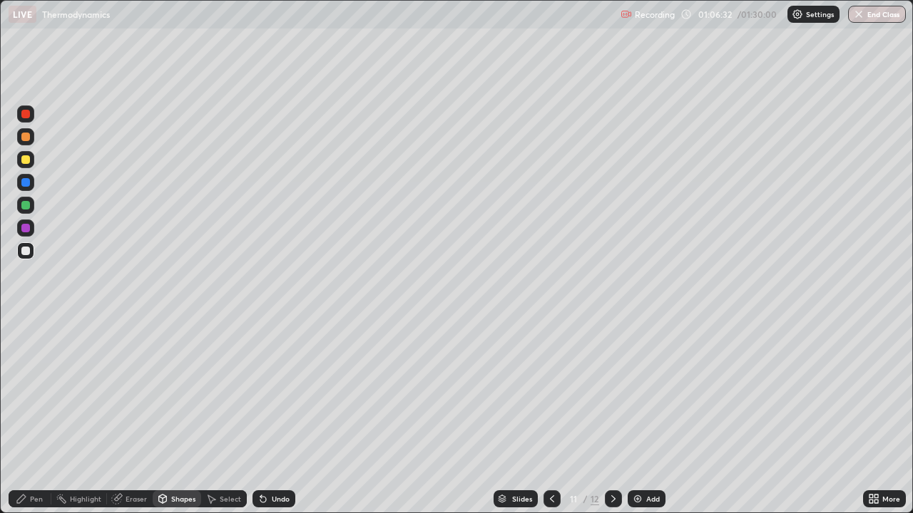
click at [31, 379] on div "Pen" at bounding box center [30, 499] width 43 height 17
click at [642, 379] on div "Add" at bounding box center [647, 499] width 38 height 17
click at [20, 161] on div at bounding box center [25, 159] width 17 height 17
click at [282, 379] on div "Undo" at bounding box center [281, 499] width 18 height 7
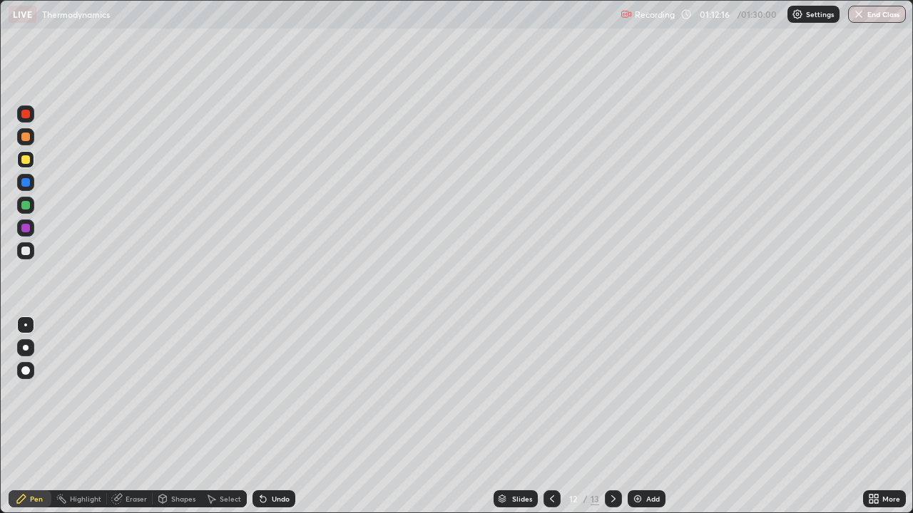
click at [143, 379] on div "Eraser" at bounding box center [130, 499] width 46 height 17
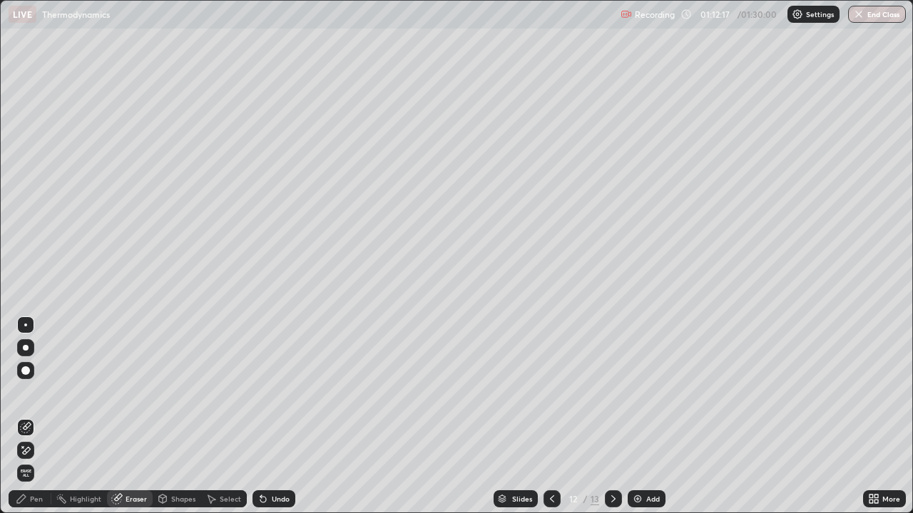
click at [175, 379] on div "Shapes" at bounding box center [183, 499] width 24 height 7
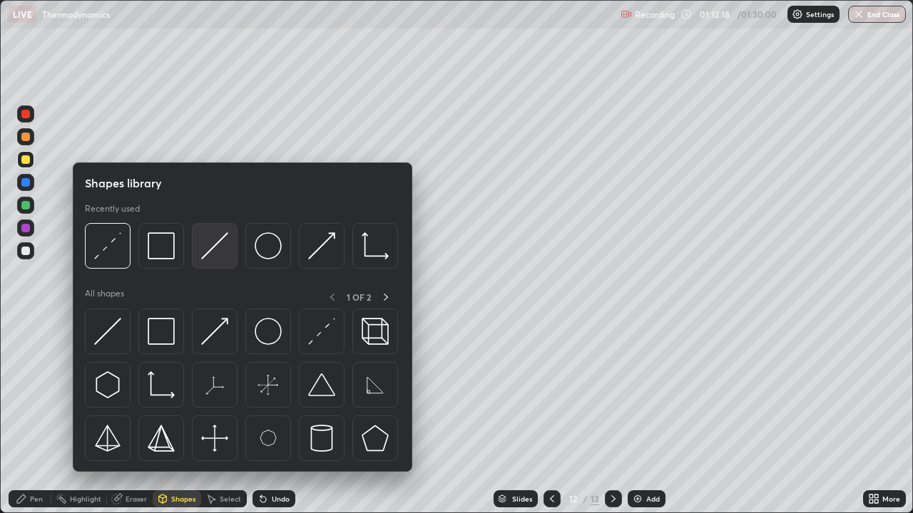
click at [209, 255] on img at bounding box center [214, 245] width 27 height 27
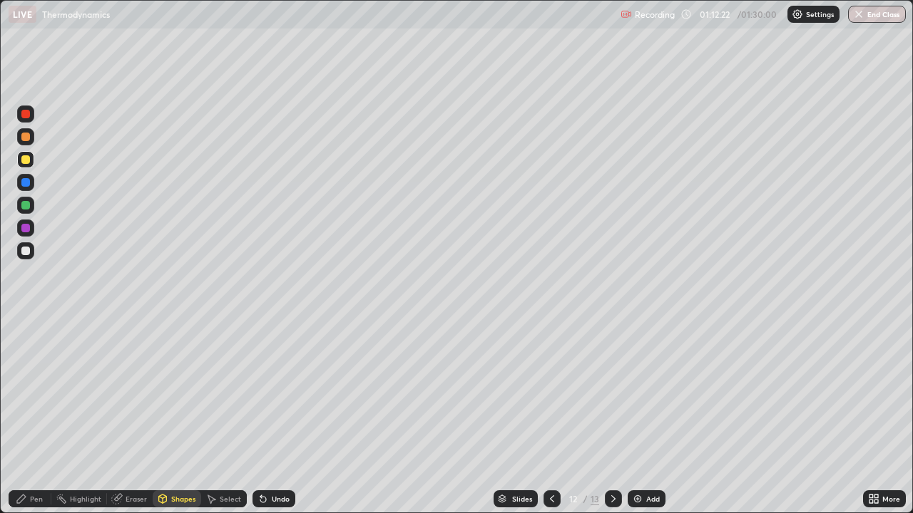
click at [36, 379] on div "Pen" at bounding box center [36, 499] width 13 height 7
click at [185, 379] on div "Shapes" at bounding box center [183, 499] width 24 height 7
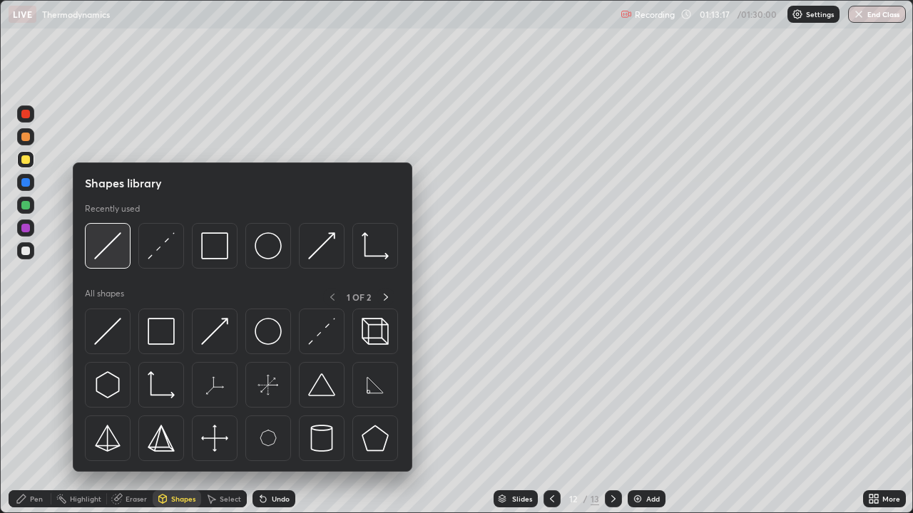
click at [101, 234] on img at bounding box center [107, 245] width 27 height 27
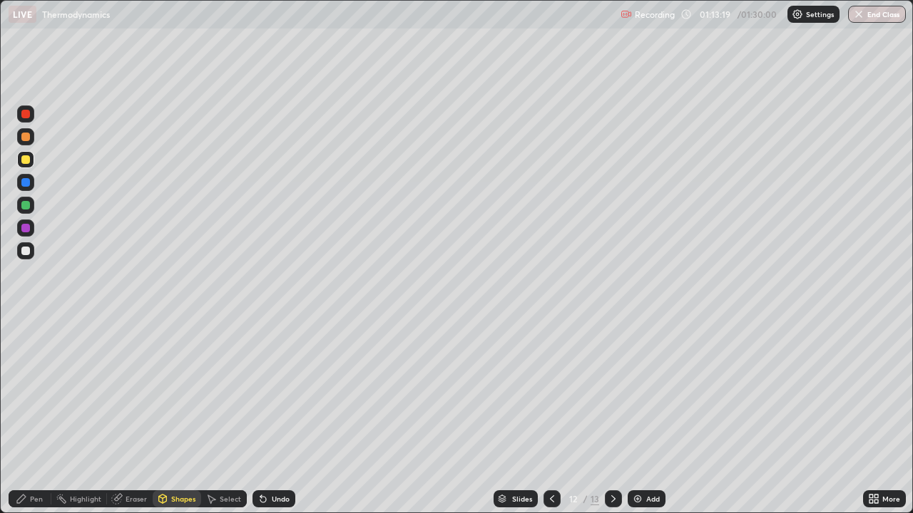
click at [36, 379] on div "Pen" at bounding box center [36, 499] width 13 height 7
click at [653, 379] on div "Add" at bounding box center [647, 499] width 38 height 17
click at [24, 202] on div at bounding box center [25, 205] width 9 height 9
click at [25, 160] on div at bounding box center [25, 159] width 9 height 9
click at [185, 379] on div "Shapes" at bounding box center [183, 499] width 24 height 7
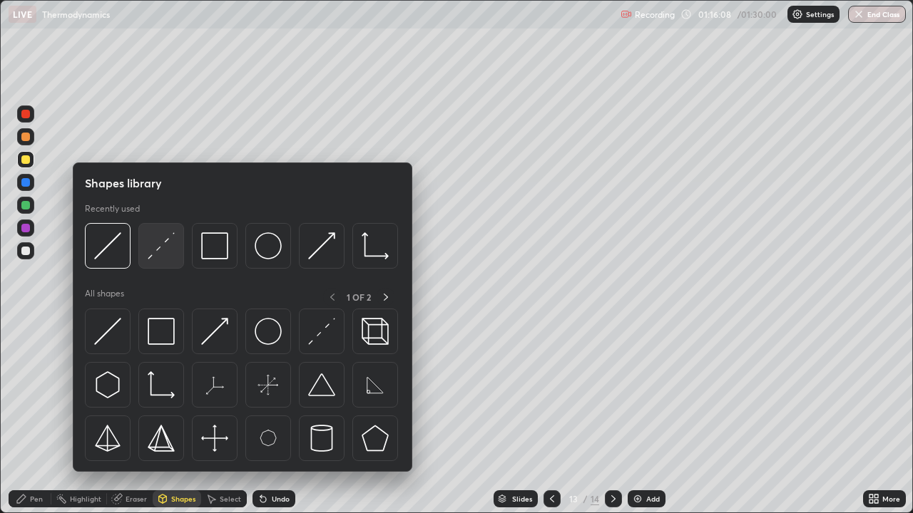
click at [165, 242] on img at bounding box center [161, 245] width 27 height 27
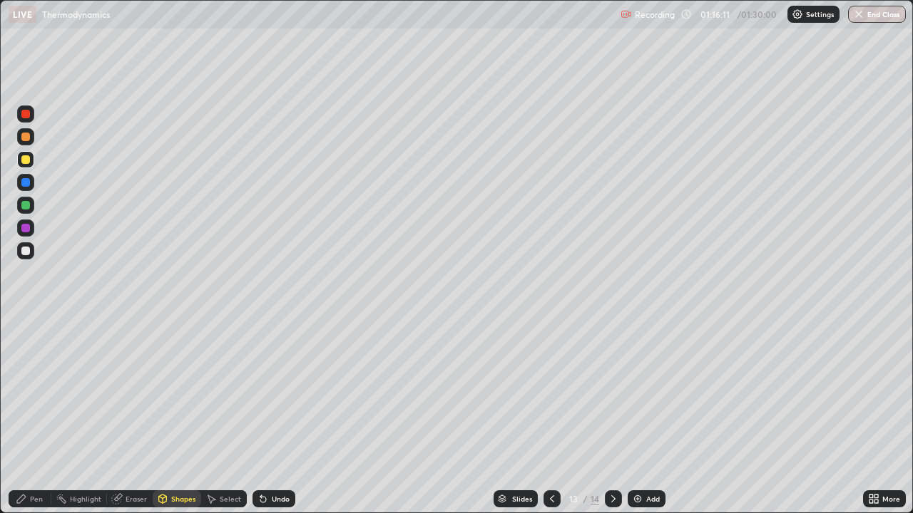
click at [36, 379] on div "Pen" at bounding box center [36, 499] width 13 height 7
click at [28, 252] on div at bounding box center [25, 251] width 9 height 9
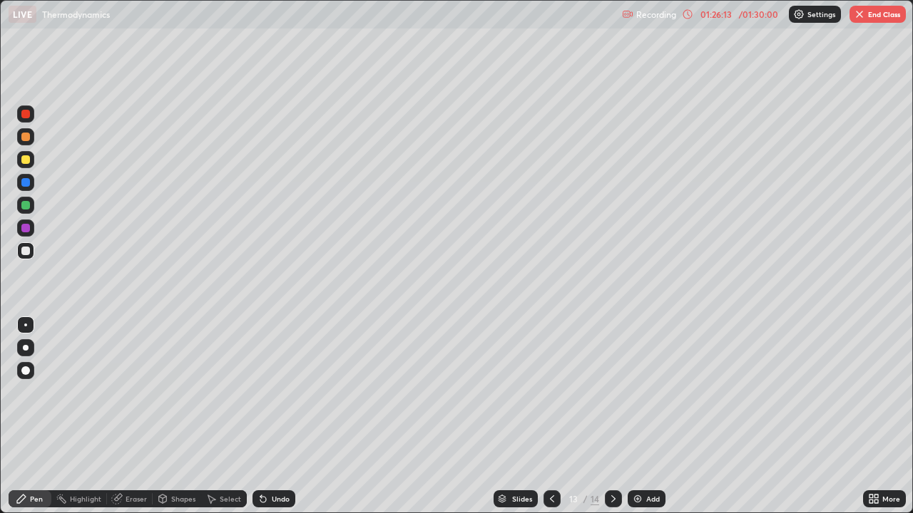
click at [720, 12] on div "01:26:13" at bounding box center [716, 14] width 40 height 9
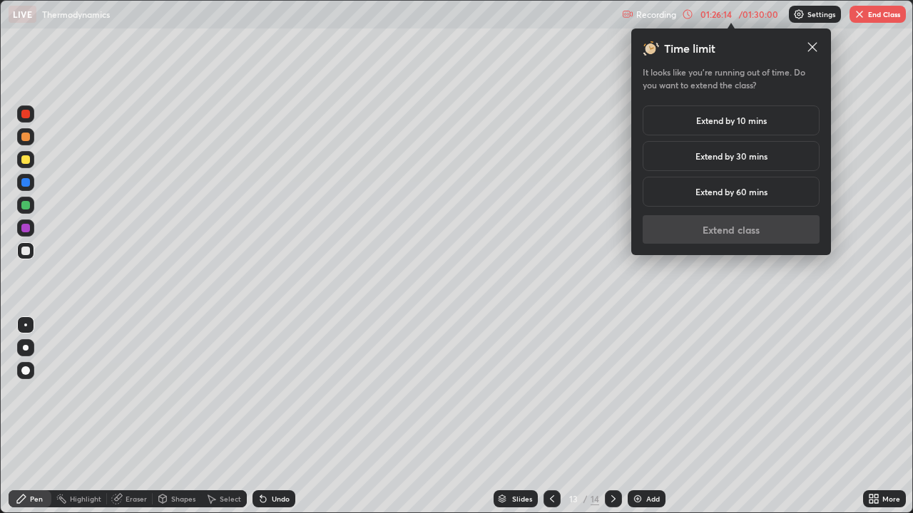
click at [721, 157] on h5 "Extend by 30 mins" at bounding box center [731, 156] width 72 height 13
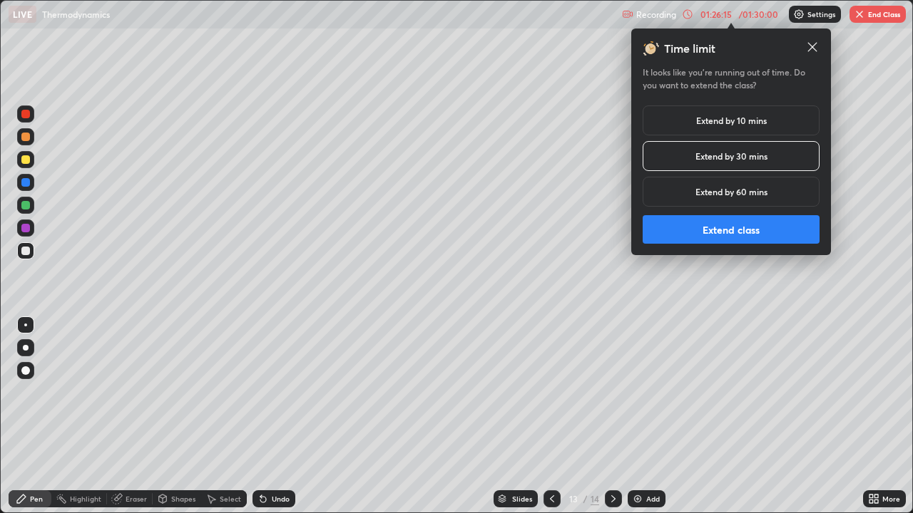
click at [716, 226] on button "Extend class" at bounding box center [731, 229] width 177 height 29
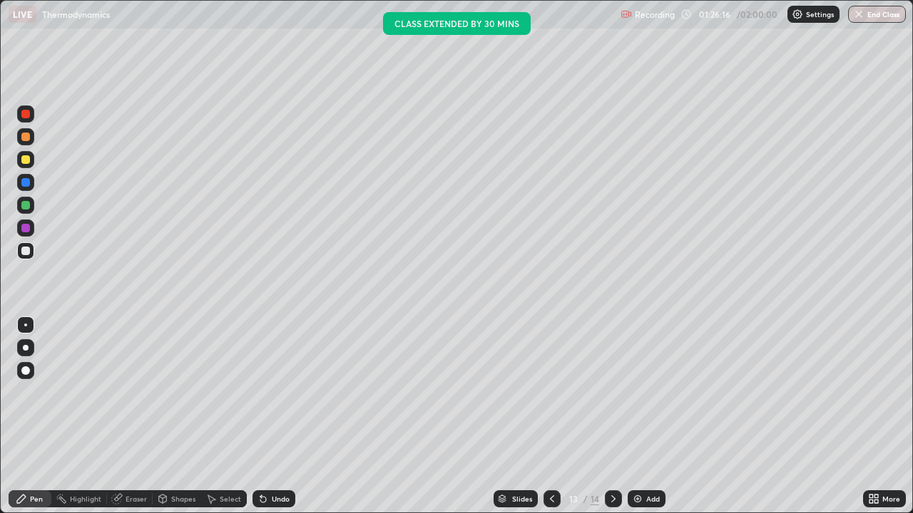
click at [646, 379] on div "Add" at bounding box center [653, 499] width 14 height 7
click at [29, 163] on div at bounding box center [25, 159] width 9 height 9
click at [187, 379] on div "Shapes" at bounding box center [183, 499] width 24 height 7
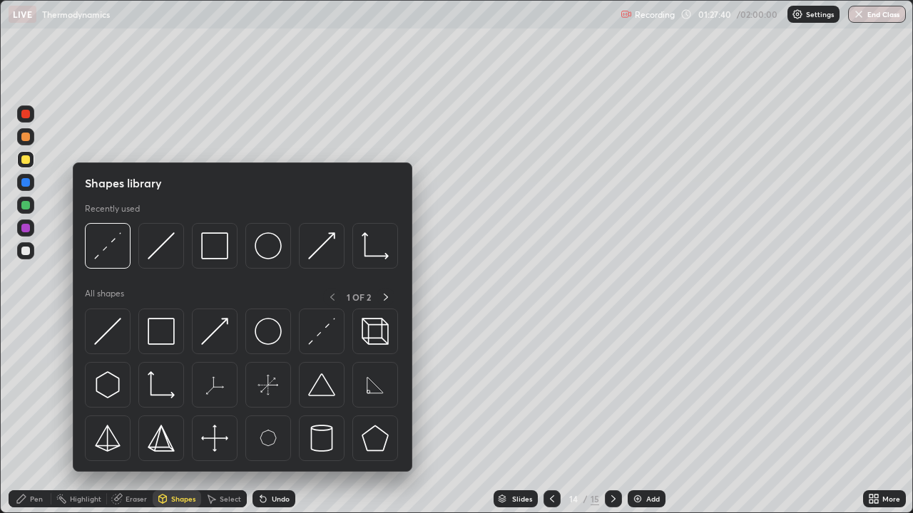
click at [181, 379] on div "Shapes" at bounding box center [177, 499] width 48 height 17
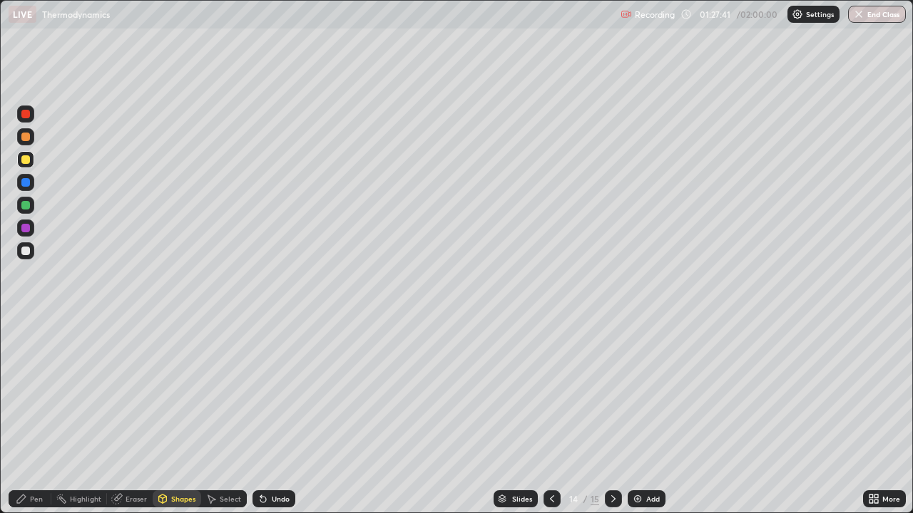
click at [178, 379] on div "Shapes" at bounding box center [177, 499] width 48 height 17
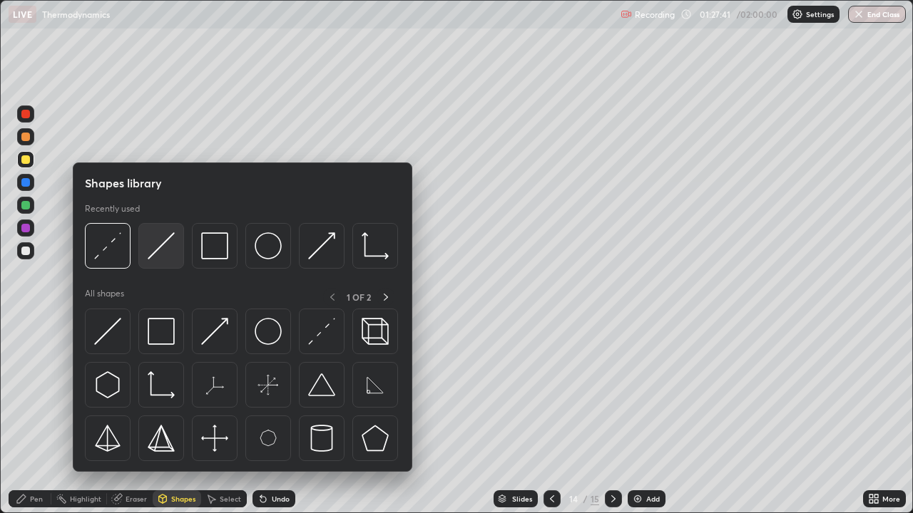
click at [159, 241] on img at bounding box center [161, 245] width 27 height 27
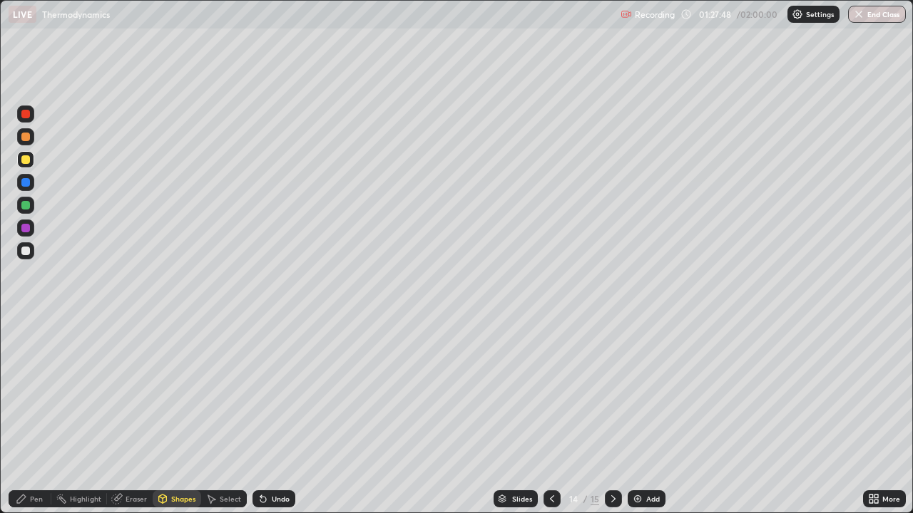
click at [26, 205] on div at bounding box center [25, 205] width 9 height 9
click at [33, 379] on div "Pen" at bounding box center [36, 499] width 13 height 7
click at [278, 379] on div "Undo" at bounding box center [281, 499] width 18 height 7
click at [280, 379] on div "Undo" at bounding box center [273, 499] width 43 height 17
click at [278, 379] on div "Undo" at bounding box center [273, 499] width 43 height 17
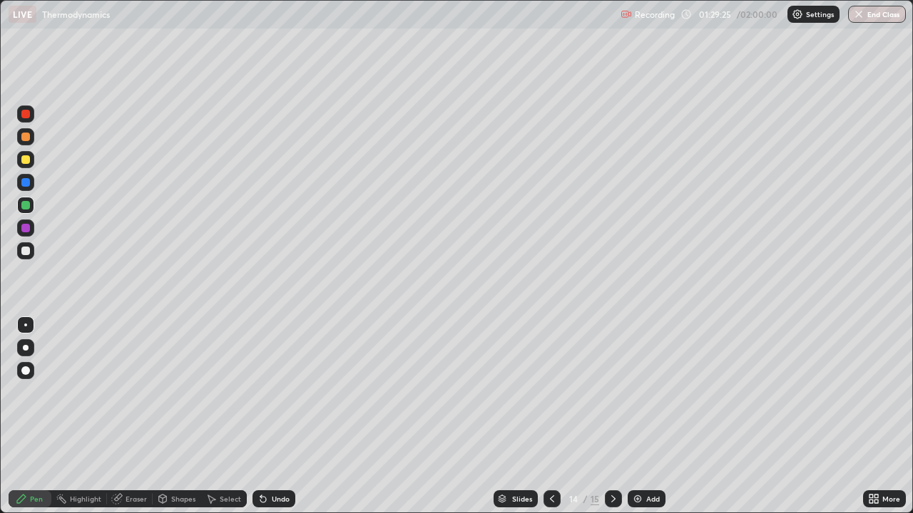
click at [29, 134] on div at bounding box center [25, 137] width 9 height 9
click at [141, 379] on div "Eraser" at bounding box center [136, 499] width 21 height 7
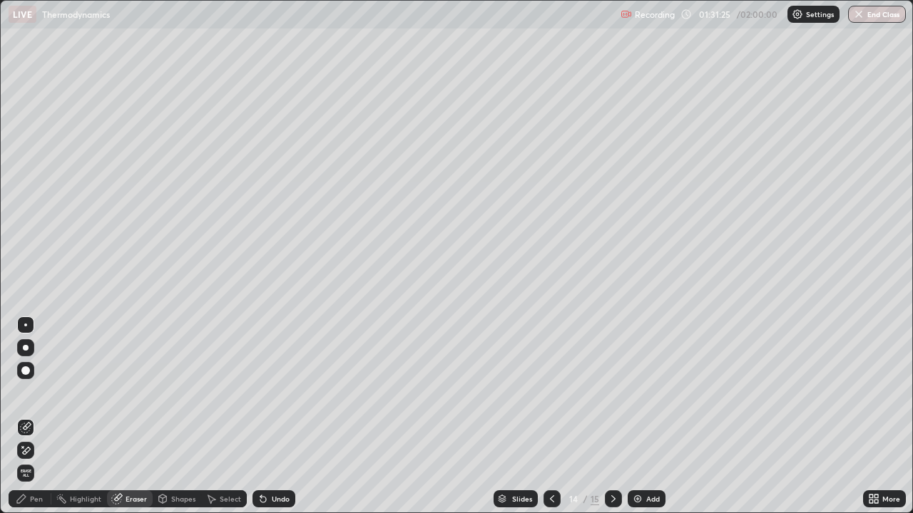
click at [29, 379] on div "Pen" at bounding box center [30, 499] width 43 height 17
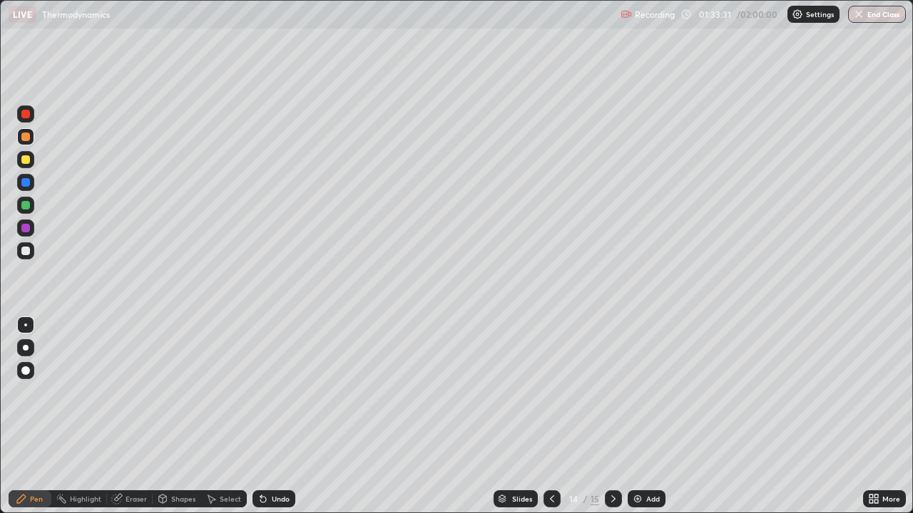
click at [232, 379] on div "Select" at bounding box center [230, 499] width 21 height 7
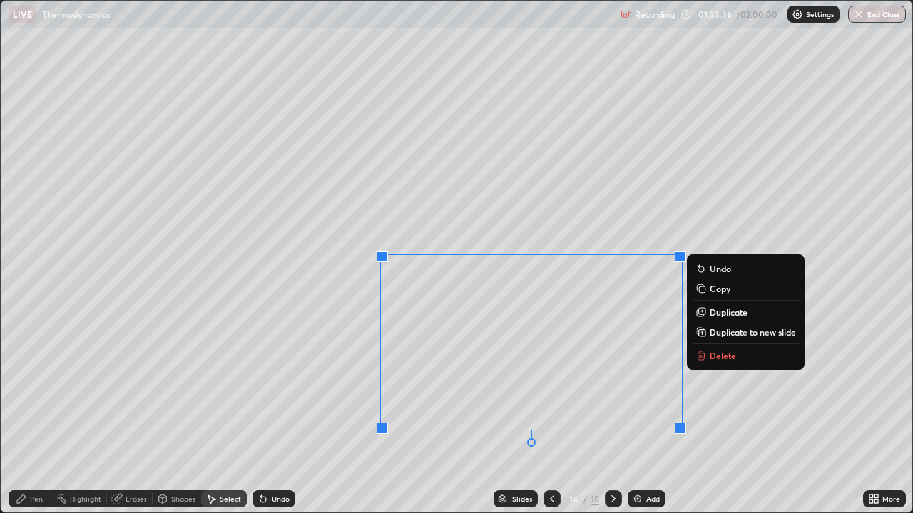
click at [182, 379] on div "Shapes" at bounding box center [183, 499] width 24 height 7
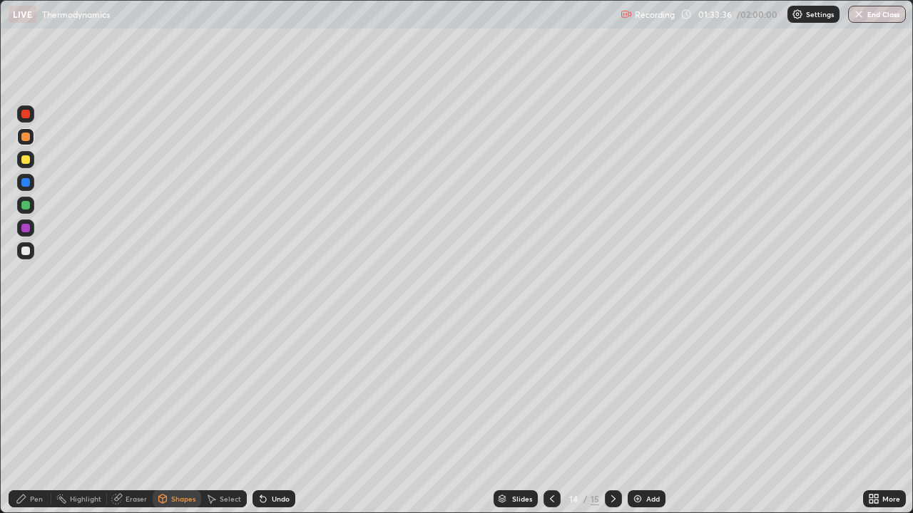
click at [225, 379] on div "Select" at bounding box center [224, 499] width 46 height 17
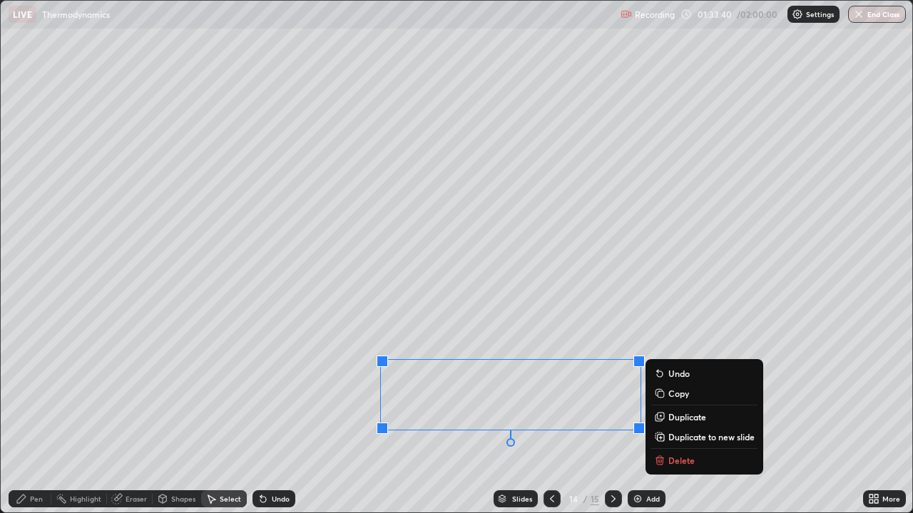
click at [688, 379] on p "Duplicate to new slide" at bounding box center [711, 436] width 86 height 11
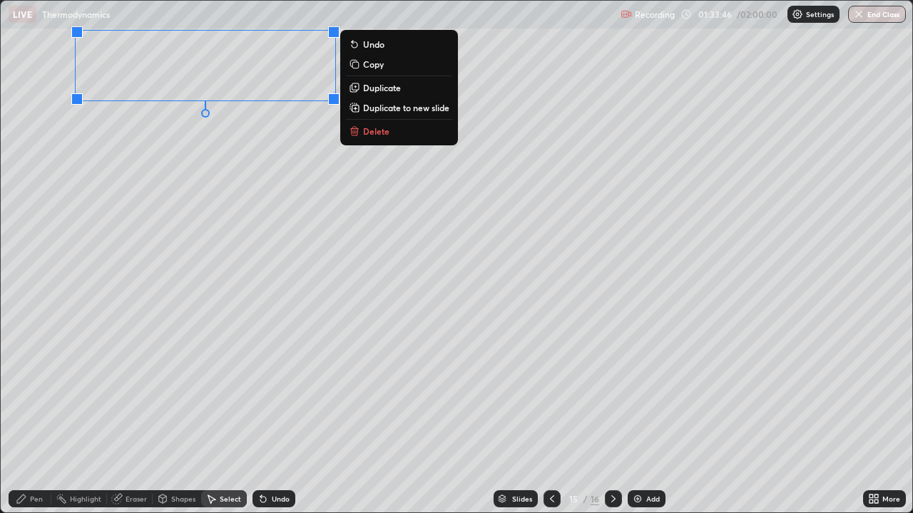
click at [23, 379] on icon at bounding box center [21, 499] width 9 height 9
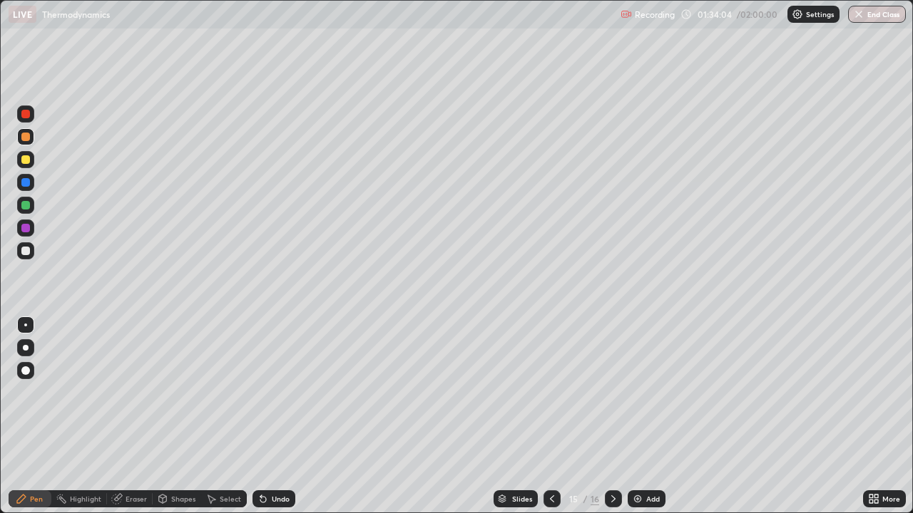
click at [870, 379] on icon at bounding box center [871, 502] width 4 height 4
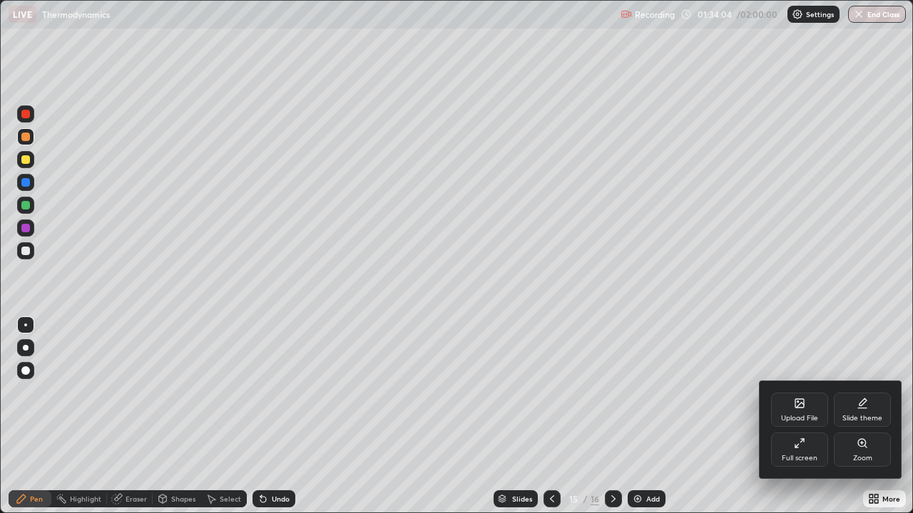
click at [791, 379] on div "Full screen" at bounding box center [799, 450] width 57 height 34
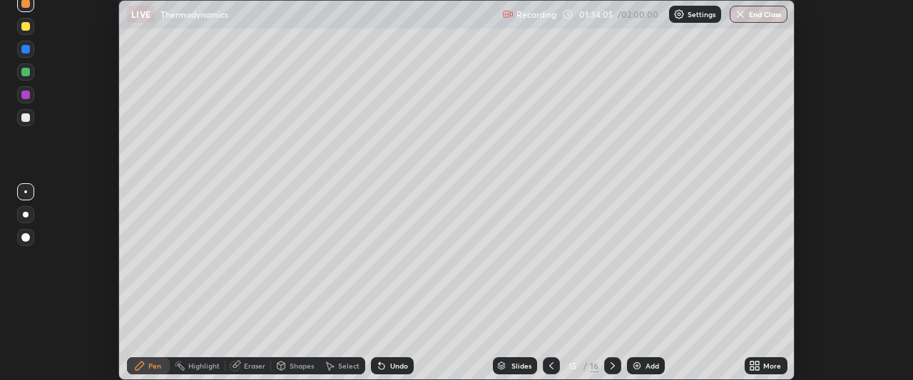
scroll to position [70935, 70402]
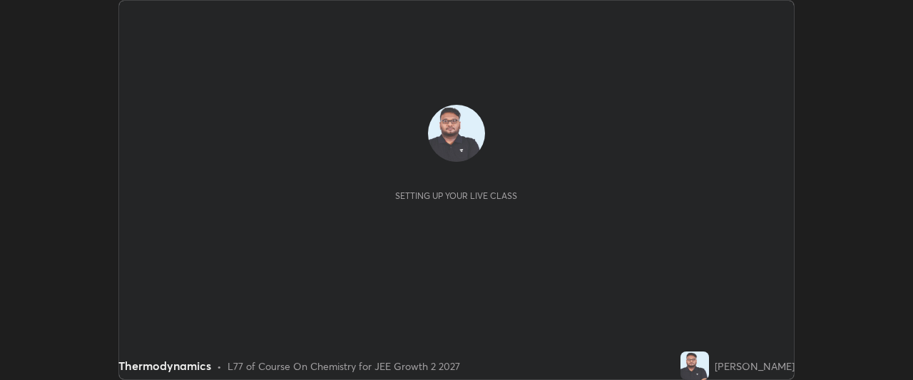
scroll to position [380, 912]
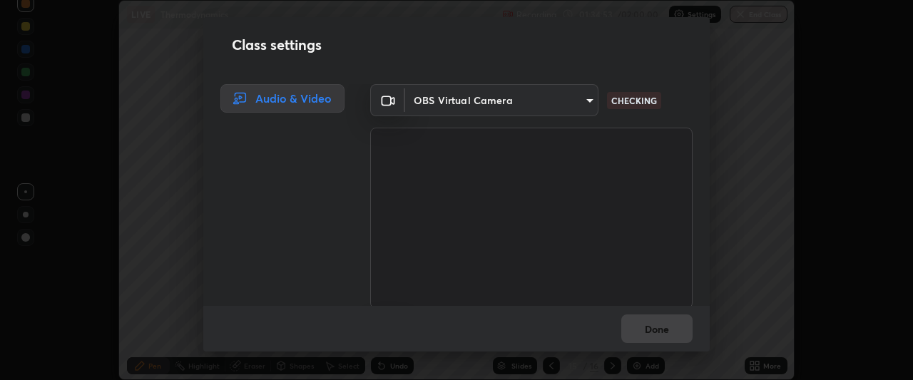
click at [747, 363] on div "Class settings Audio & Video OBS Virtual Camera 7da4a789ca5c3b289f91b878aebf376…" at bounding box center [456, 190] width 913 height 380
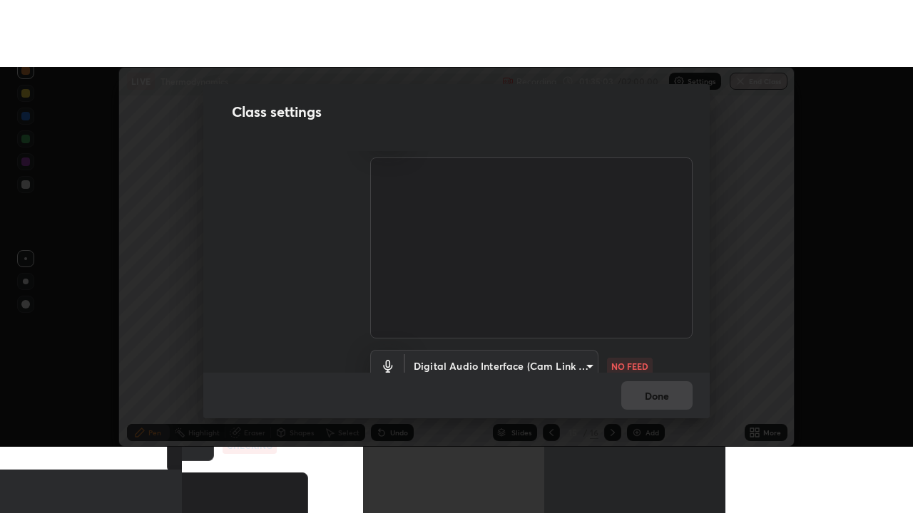
scroll to position [99, 0]
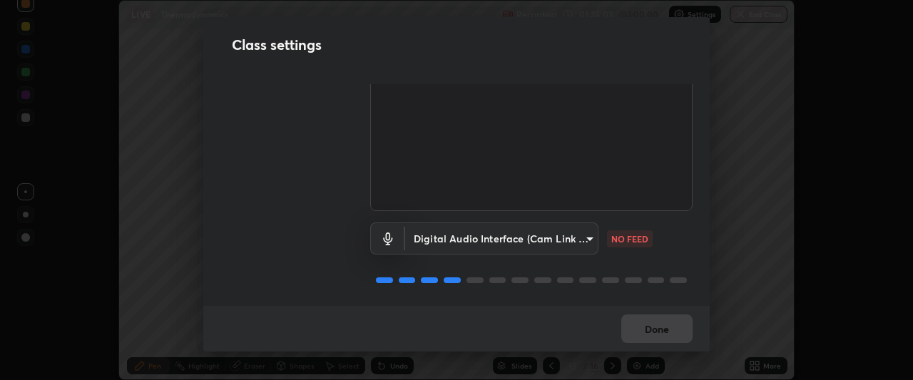
click at [558, 236] on body "Erase all LIVE Thermodynamics Recording 01:35:03 / 02:00:00 Settings End Class …" at bounding box center [456, 190] width 913 height 380
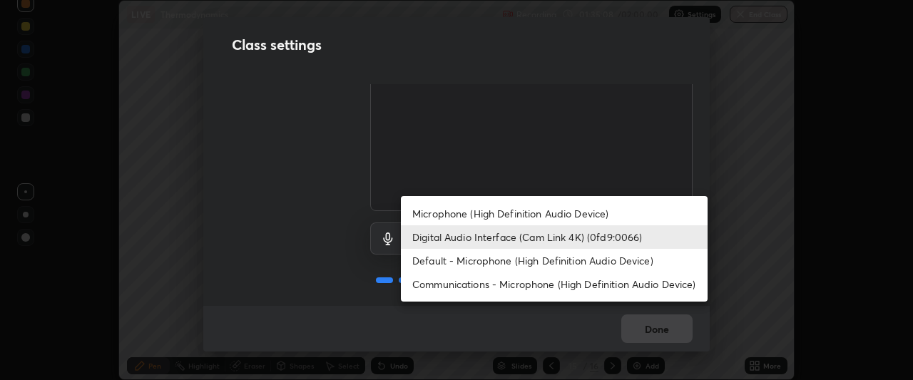
click at [459, 264] on li "Default - Microphone (High Definition Audio Device)" at bounding box center [554, 261] width 307 height 24
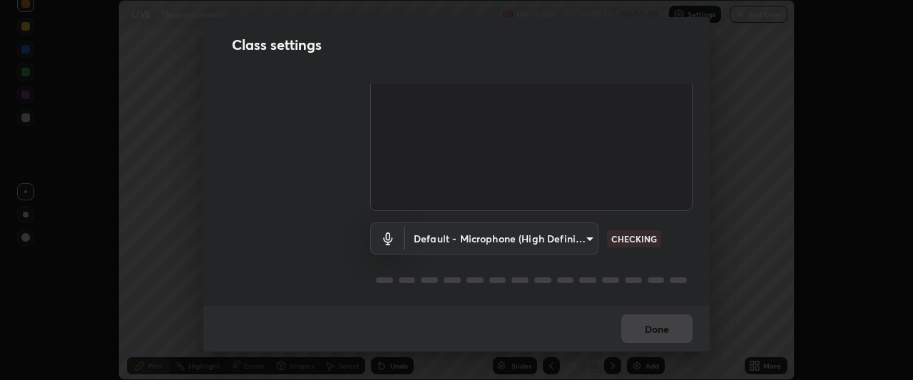
click at [492, 235] on body "Erase all LIVE Thermodynamics Recording 01:35:11 / 02:00:00 Settings End Class …" at bounding box center [456, 190] width 913 height 380
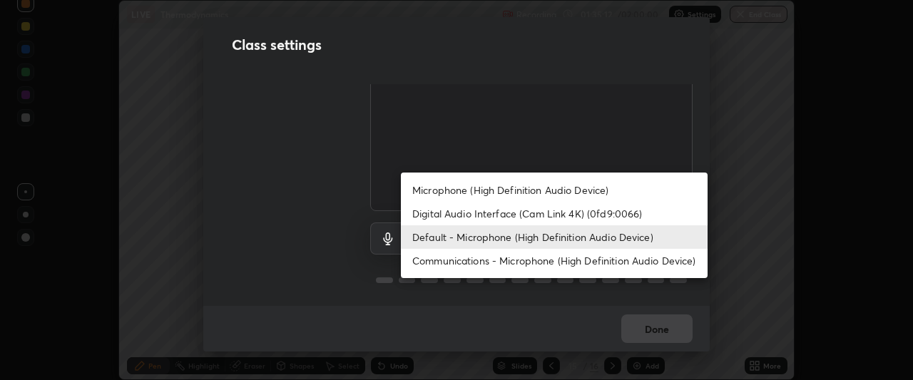
click at [456, 262] on li "Communications - Microphone (High Definition Audio Device)" at bounding box center [554, 261] width 307 height 24
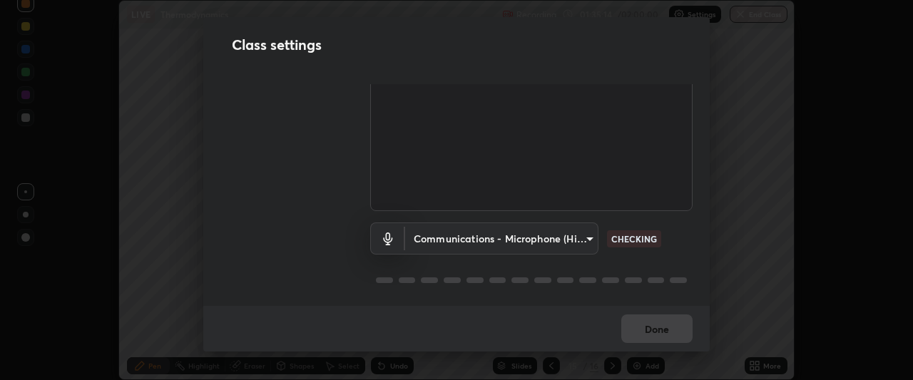
click at [496, 239] on body "Erase all LIVE Thermodynamics Recording 01:35:14 / 02:00:00 Settings End Class …" at bounding box center [456, 190] width 913 height 380
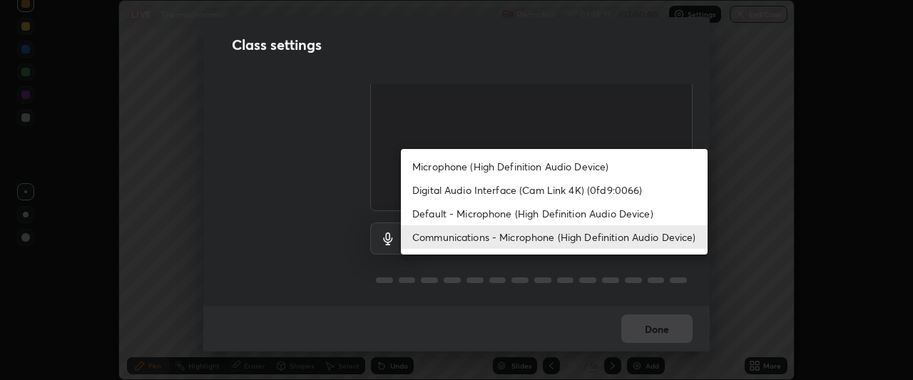
click at [476, 190] on li "Digital Audio Interface (Cam Link 4K) (0fd9:0066)" at bounding box center [554, 190] width 307 height 24
type input "d1136bf0e8381f41cf4f4dbfe5e15802f20c97ac09a66fa095f4bb6c88897a2c"
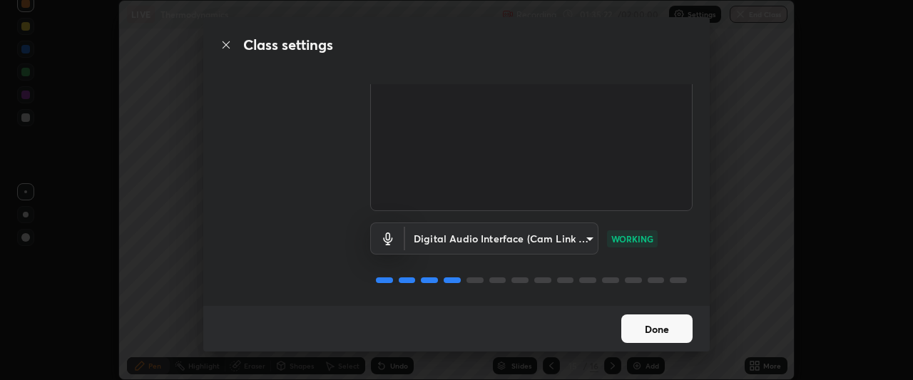
click at [645, 320] on button "Done" at bounding box center [656, 328] width 71 height 29
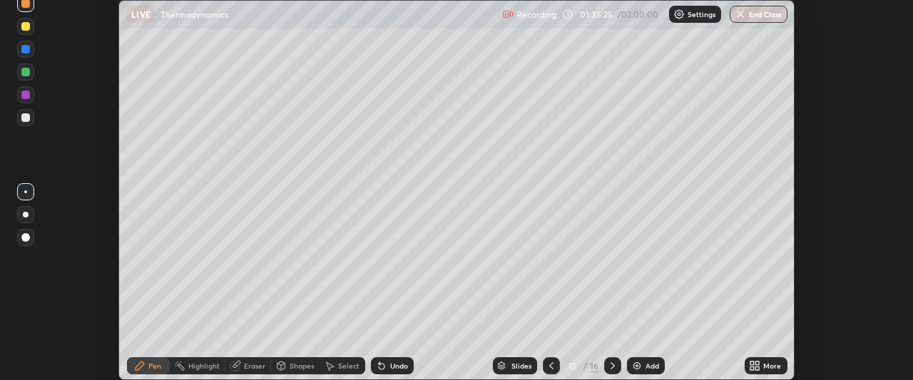
click at [752, 363] on icon at bounding box center [752, 364] width 4 height 4
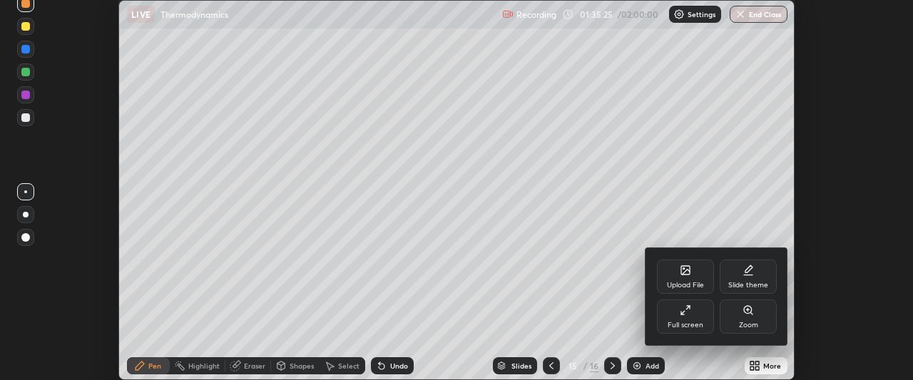
click at [682, 315] on icon at bounding box center [685, 310] width 11 height 11
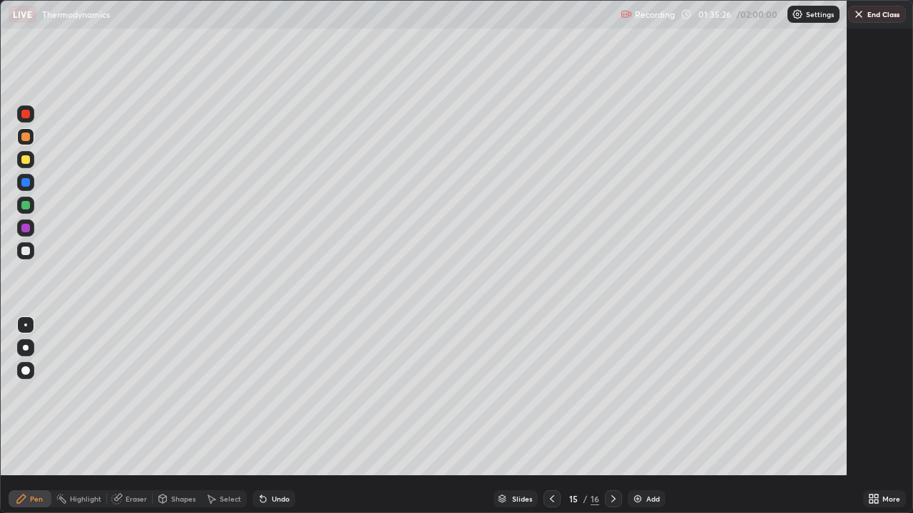
scroll to position [513, 913]
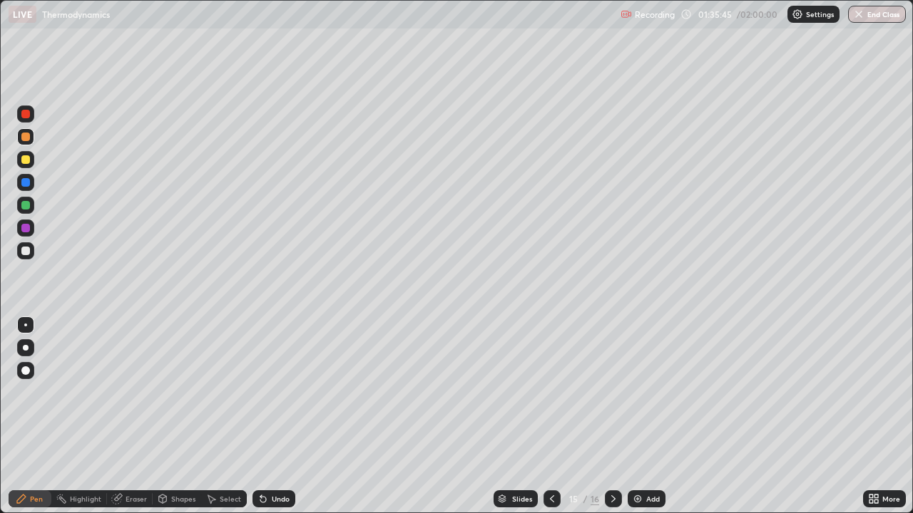
click at [140, 379] on div "Eraser" at bounding box center [136, 499] width 21 height 7
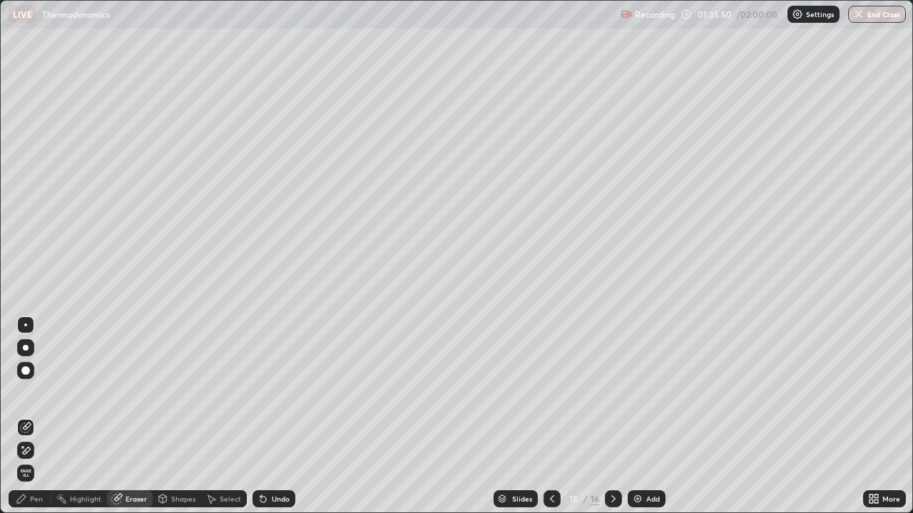
click at [31, 379] on div "Pen" at bounding box center [36, 499] width 13 height 7
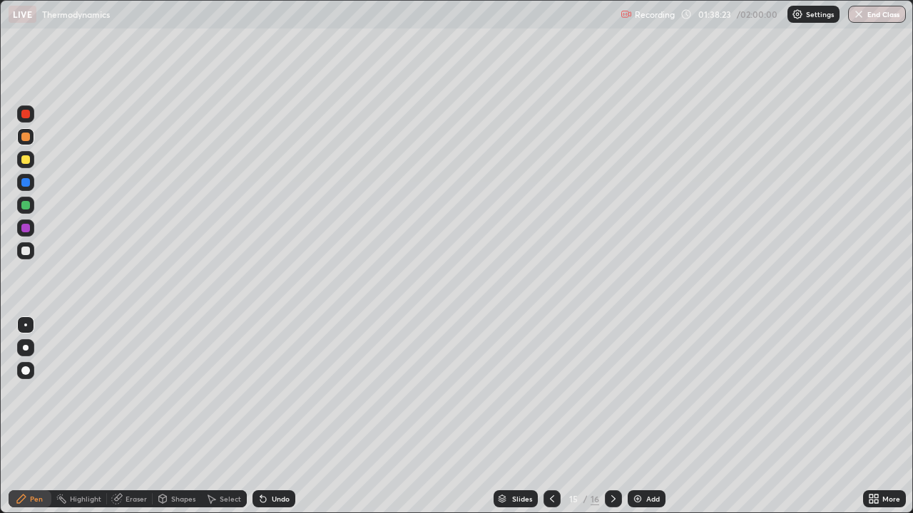
click at [180, 379] on div "Shapes" at bounding box center [183, 499] width 24 height 7
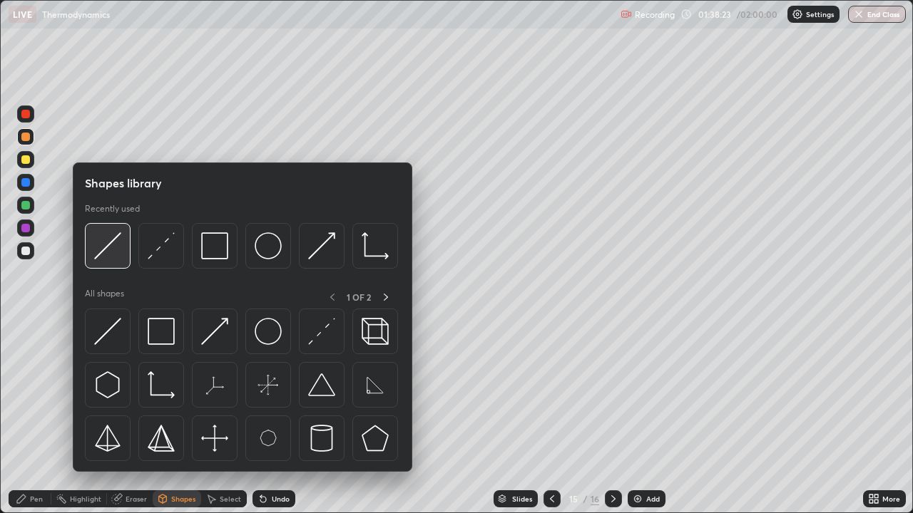
click at [106, 237] on img at bounding box center [107, 245] width 27 height 27
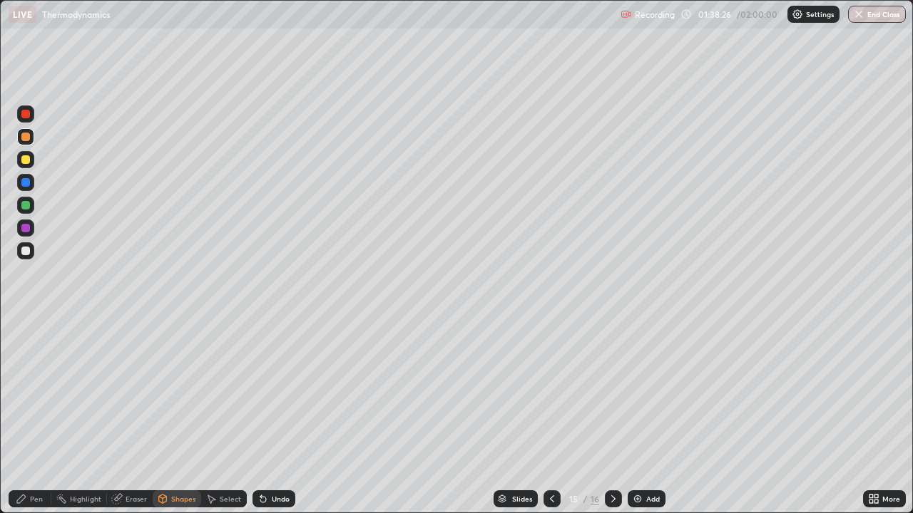
click at [41, 379] on div "Pen" at bounding box center [30, 499] width 43 height 17
click at [34, 379] on div "Pen" at bounding box center [30, 499] width 43 height 17
click at [461, 44] on button "Undo" at bounding box center [466, 49] width 41 height 17
click at [652, 379] on div "Add" at bounding box center [653, 499] width 14 height 7
click at [548, 379] on icon at bounding box center [551, 498] width 11 height 11
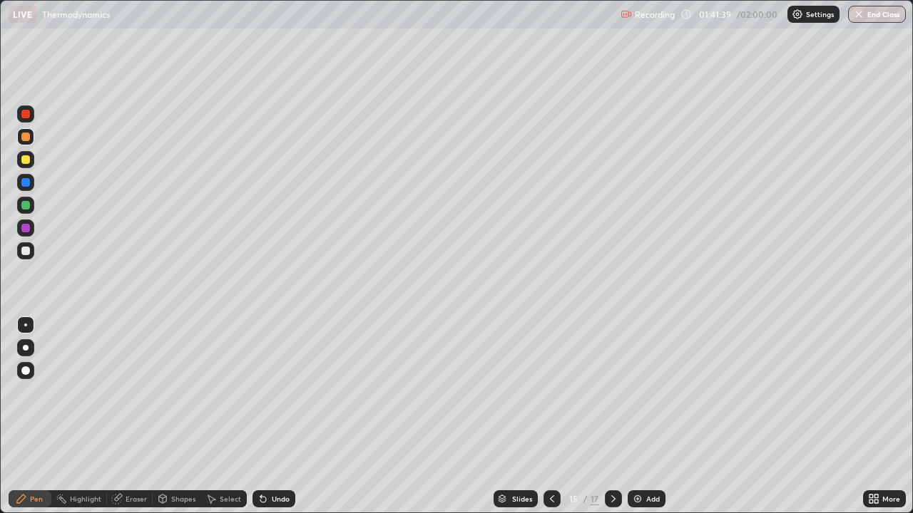
click at [612, 379] on icon at bounding box center [613, 498] width 11 height 11
click at [25, 158] on div at bounding box center [25, 159] width 9 height 9
click at [178, 379] on div "Shapes" at bounding box center [177, 499] width 48 height 17
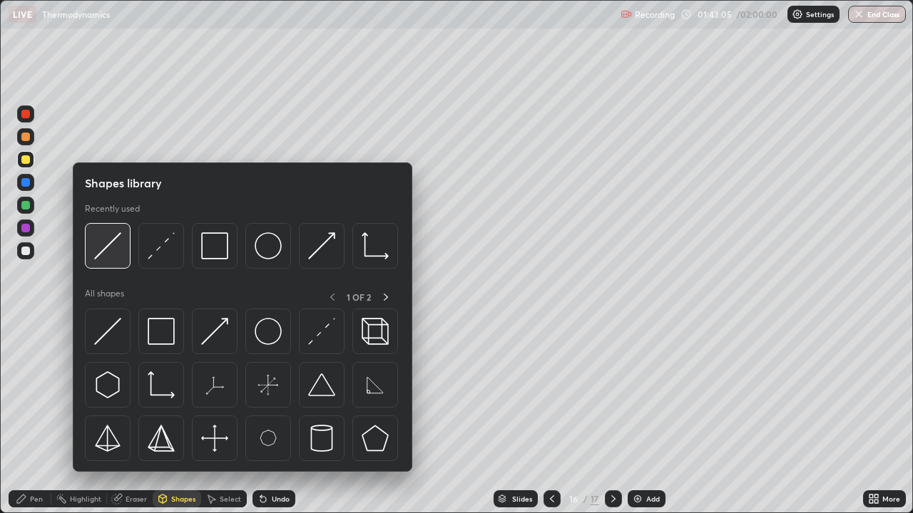
click at [108, 245] on img at bounding box center [107, 245] width 27 height 27
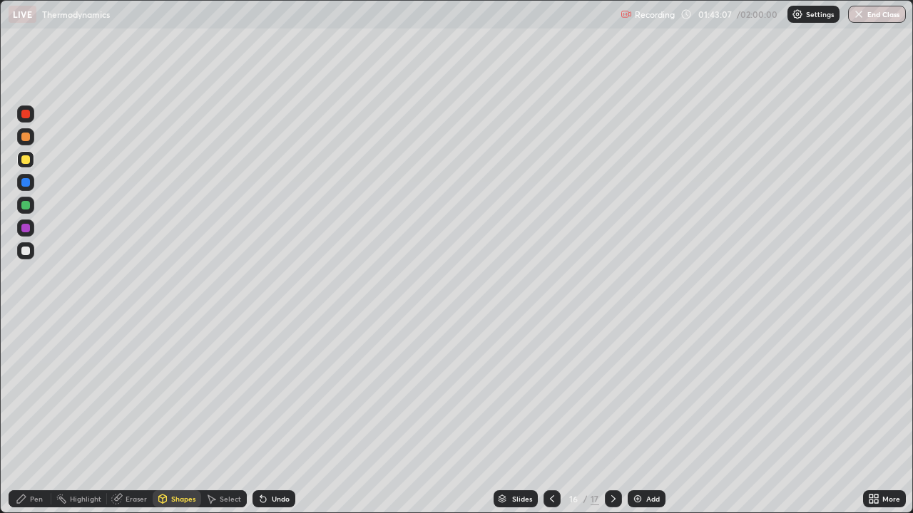
click at [41, 379] on div "Pen" at bounding box center [30, 499] width 43 height 17
click at [26, 206] on div at bounding box center [25, 205] width 9 height 9
click at [233, 379] on div "Select" at bounding box center [224, 499] width 46 height 17
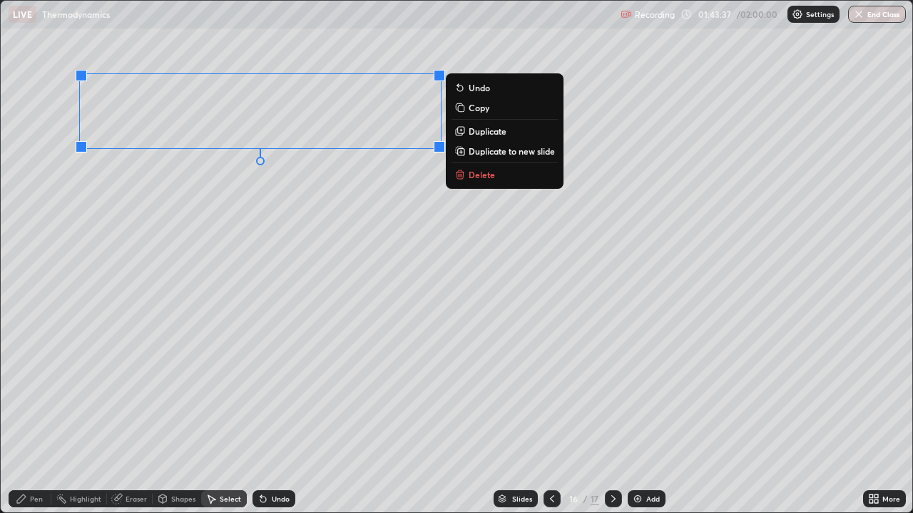
click at [486, 133] on p "Duplicate" at bounding box center [488, 131] width 38 height 11
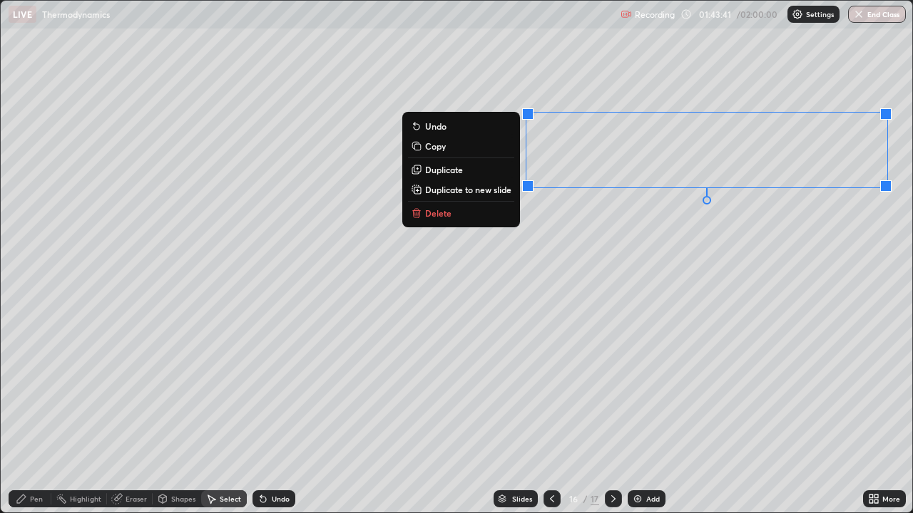
click at [34, 379] on div "Pen" at bounding box center [36, 499] width 13 height 7
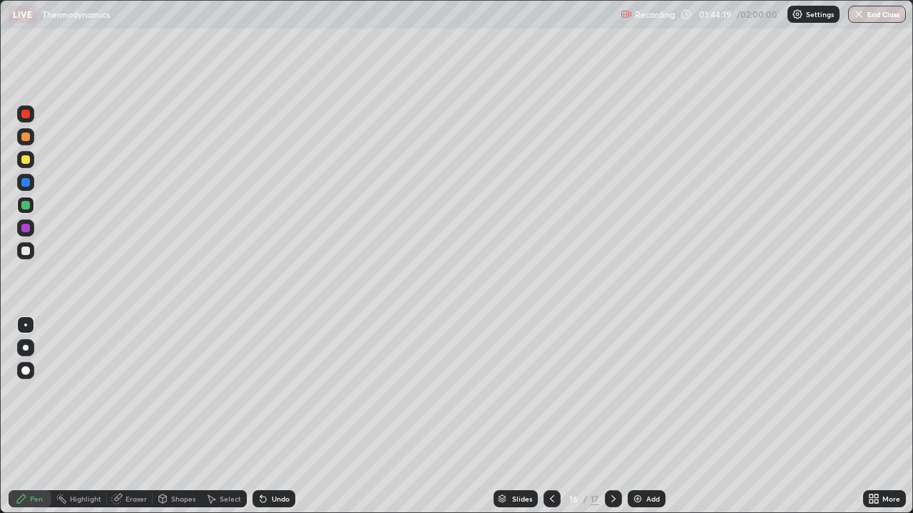
click at [270, 379] on div "Undo" at bounding box center [273, 499] width 43 height 17
click at [281, 379] on div "Undo" at bounding box center [273, 499] width 43 height 17
click at [29, 253] on div at bounding box center [25, 251] width 9 height 9
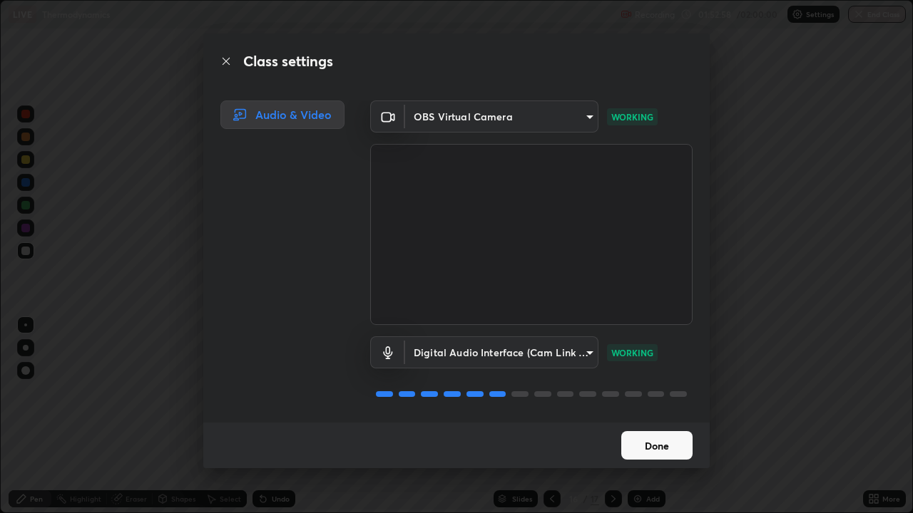
click at [655, 379] on button "Done" at bounding box center [656, 445] width 71 height 29
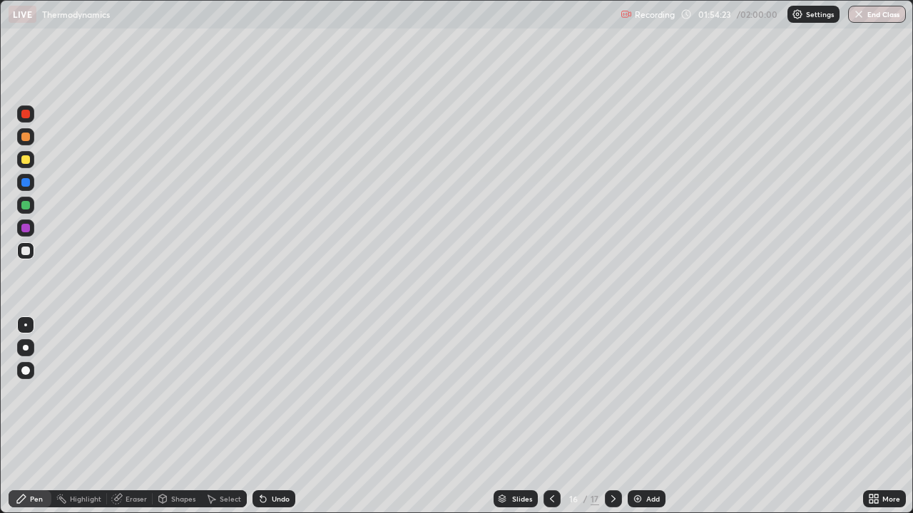
click at [870, 8] on button "End Class" at bounding box center [877, 14] width 58 height 17
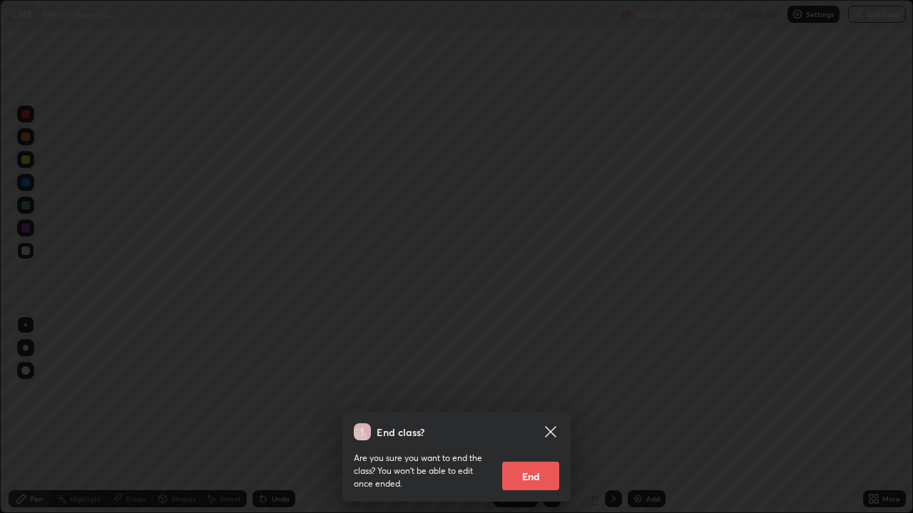
click at [526, 379] on button "End" at bounding box center [530, 476] width 57 height 29
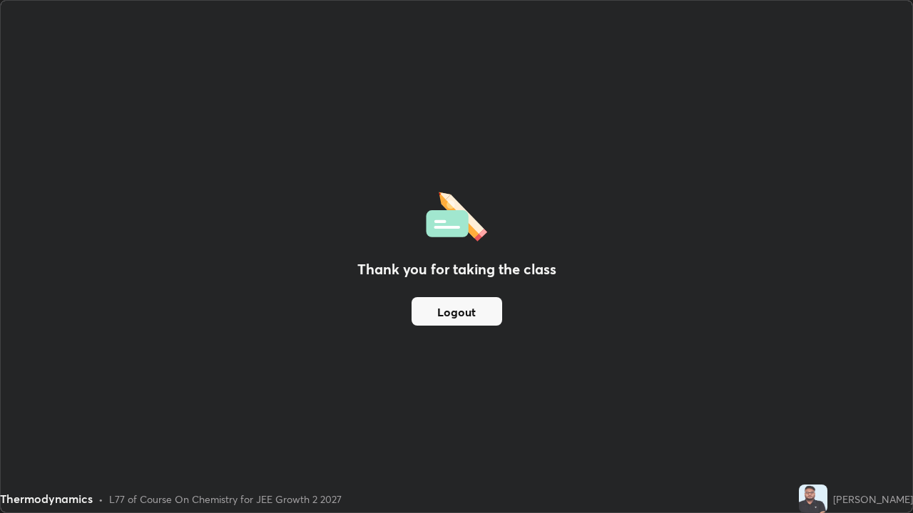
click at [453, 314] on button "Logout" at bounding box center [456, 311] width 91 height 29
